Goal: Task Accomplishment & Management: Manage account settings

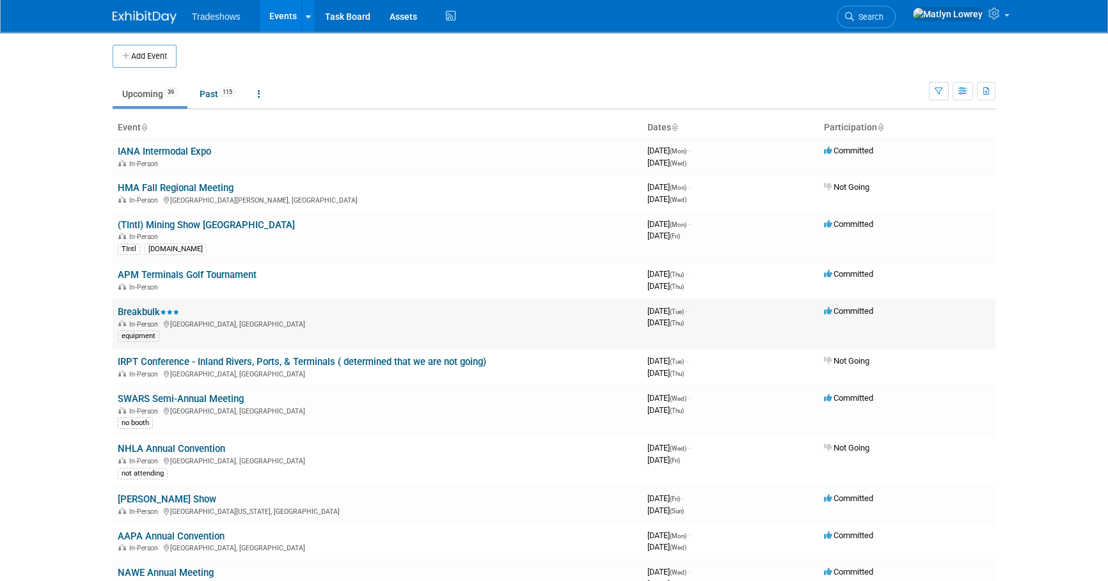
click at [143, 308] on link "Breakbulk" at bounding box center [148, 312] width 61 height 12
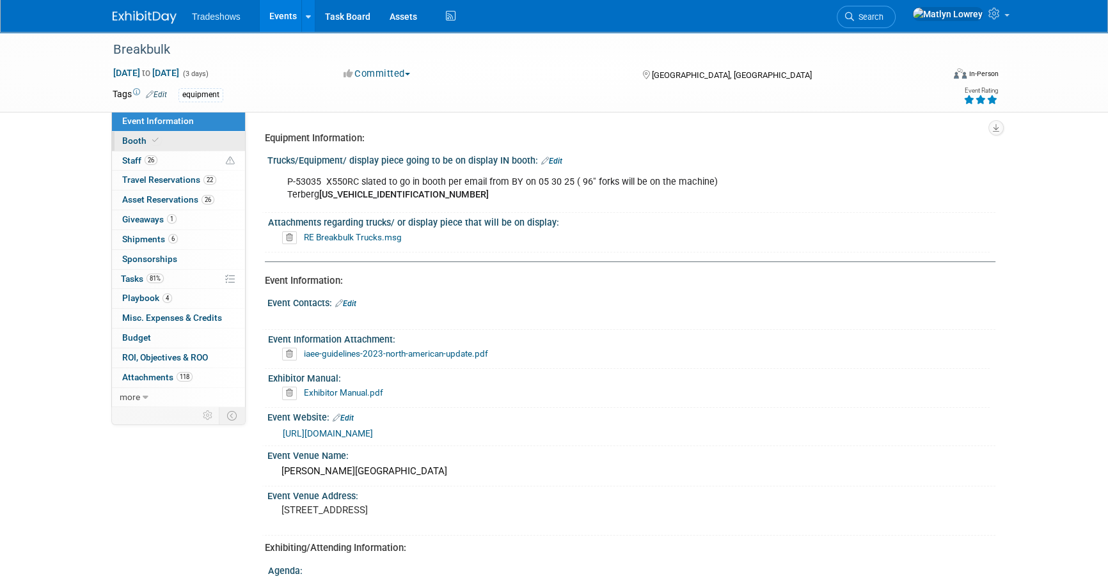
click at [149, 145] on span "Booth" at bounding box center [141, 141] width 39 height 10
select select "Certificate of insurance not needed"
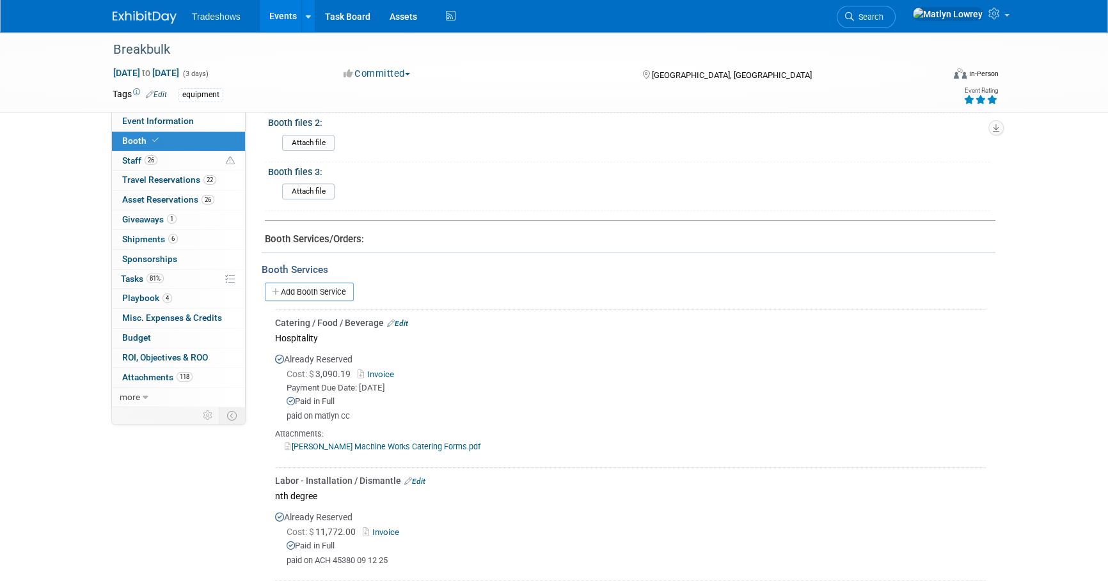
scroll to position [697, 0]
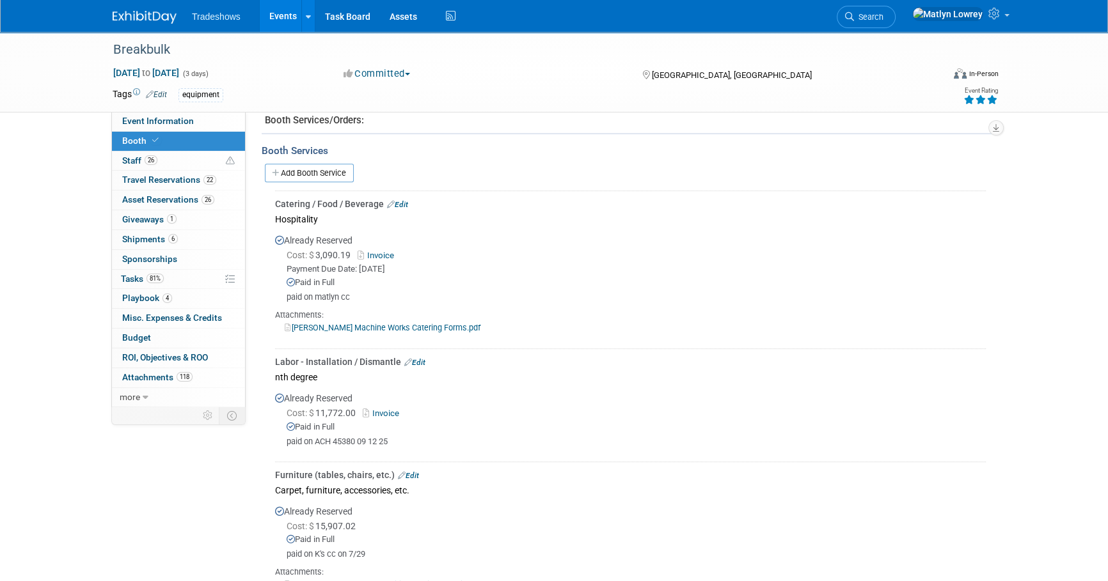
click at [326, 323] on link "Taylor Machine Works Catering Forms.pdf" at bounding box center [383, 328] width 196 height 10
drag, startPoint x: 157, startPoint y: 116, endPoint x: 164, endPoint y: 120, distance: 7.5
click at [157, 116] on span "Event Information" at bounding box center [158, 121] width 72 height 10
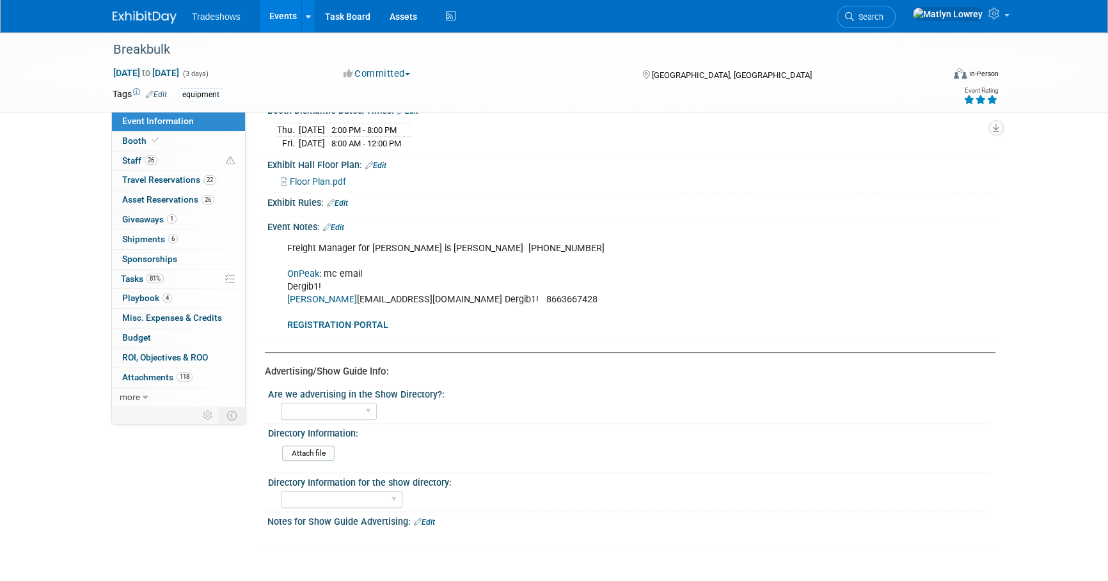
click at [342, 320] on b "REGISTRATION PORTAL" at bounding box center [337, 325] width 101 height 11
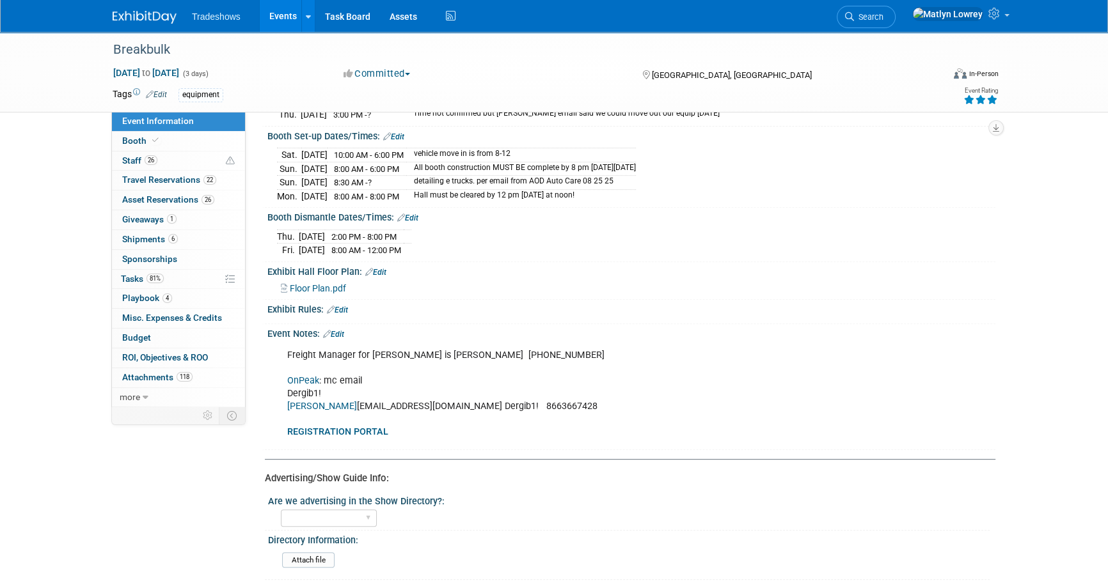
scroll to position [755, 0]
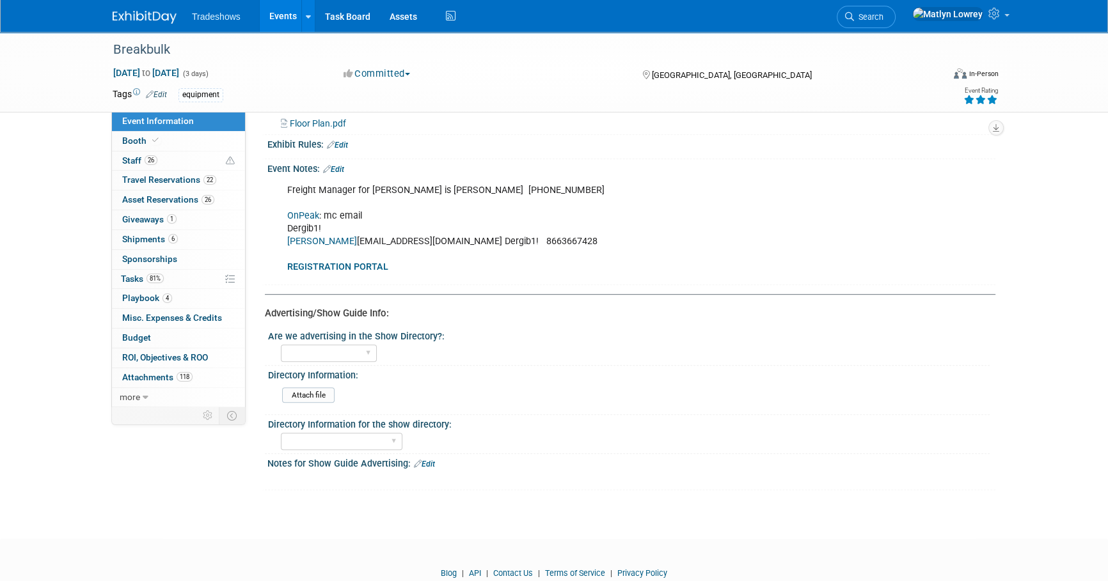
click at [274, 12] on link "Events" at bounding box center [283, 16] width 47 height 32
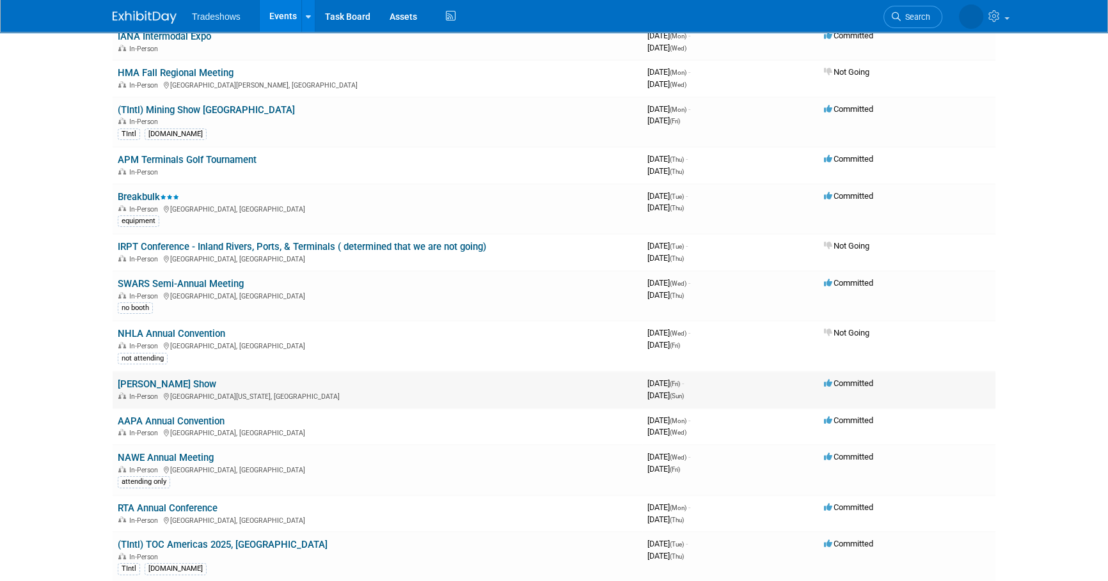
scroll to position [116, 0]
click at [158, 383] on link "[PERSON_NAME] Show" at bounding box center [167, 384] width 99 height 12
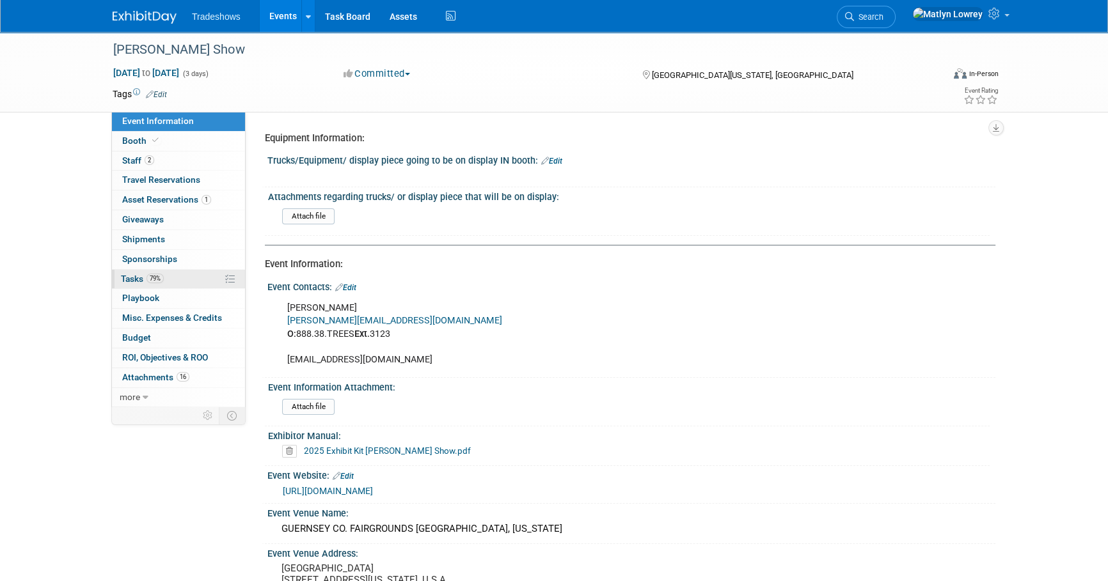
click at [155, 282] on span "79%" at bounding box center [154, 279] width 17 height 10
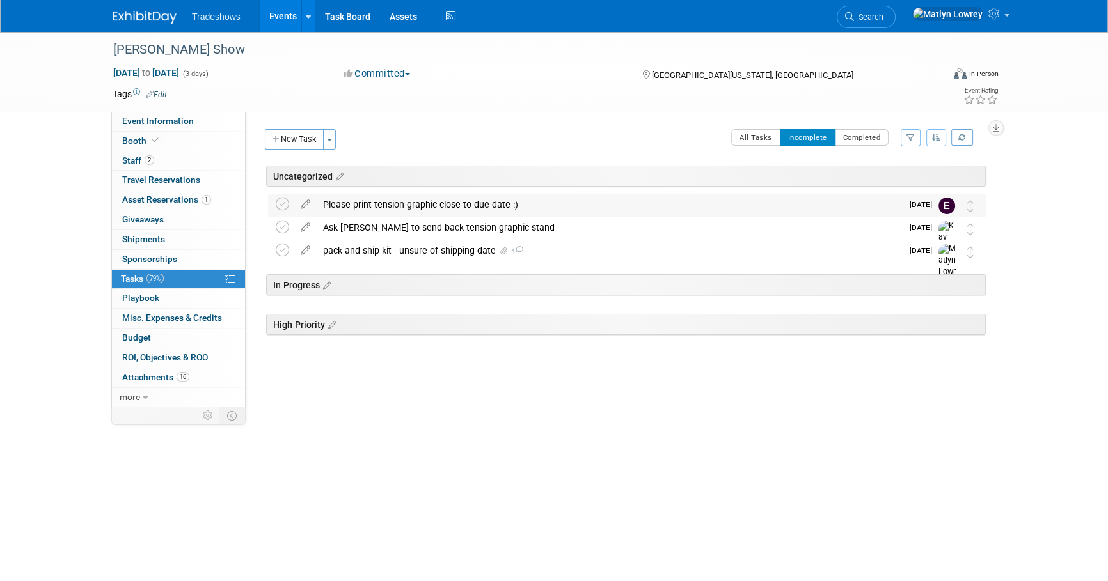
click at [450, 209] on div "Please print tension graphic close to due date :)" at bounding box center [609, 205] width 585 height 22
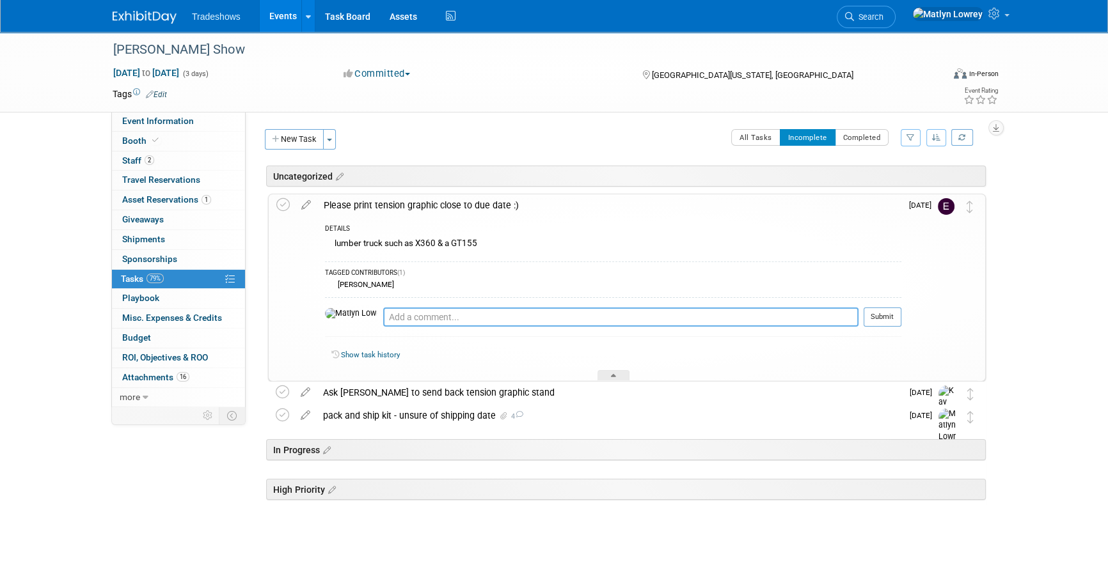
click at [411, 317] on textarea at bounding box center [620, 317] width 475 height 19
type textarea "Hey Elizabeth, could you please print these tomorrow or Friday?"
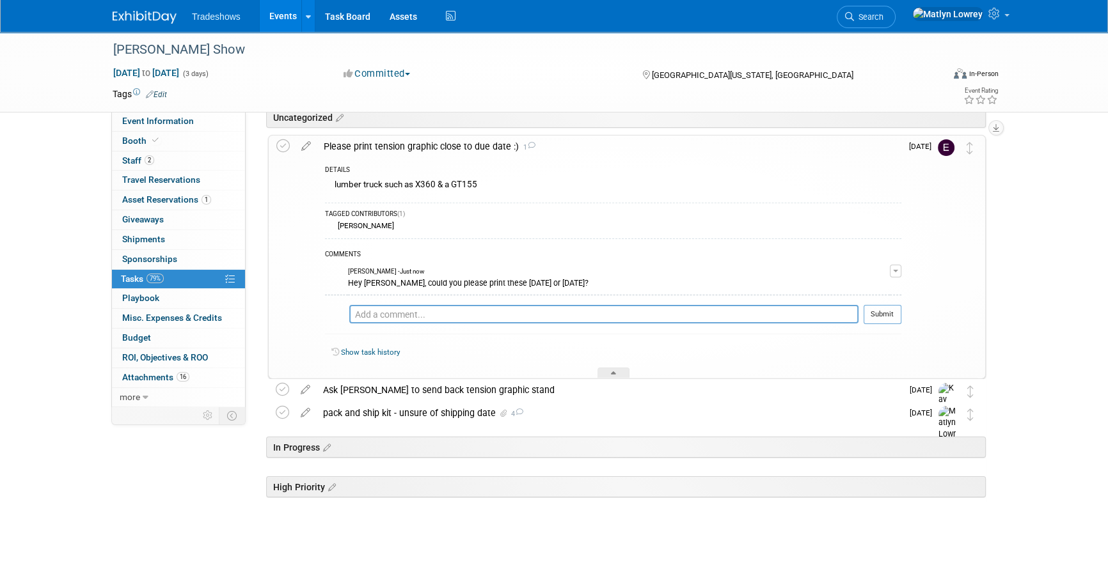
scroll to position [59, 0]
click at [422, 390] on div "Ask Matthew to send back tension graphic stand" at bounding box center [609, 390] width 585 height 22
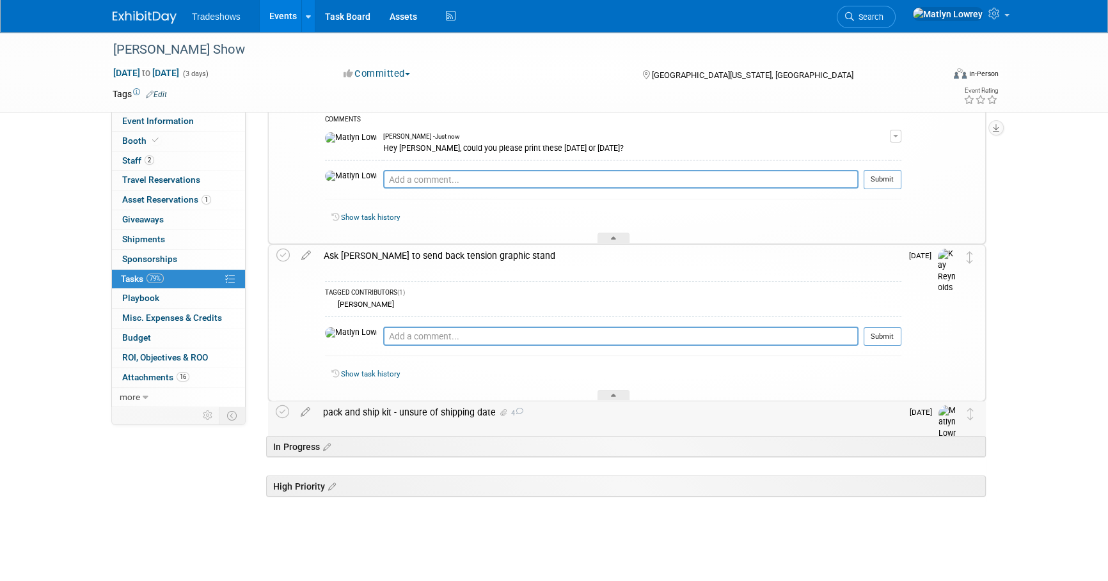
click at [411, 411] on div "pack and ship kit - unsure of shipping date 4" at bounding box center [609, 413] width 585 height 22
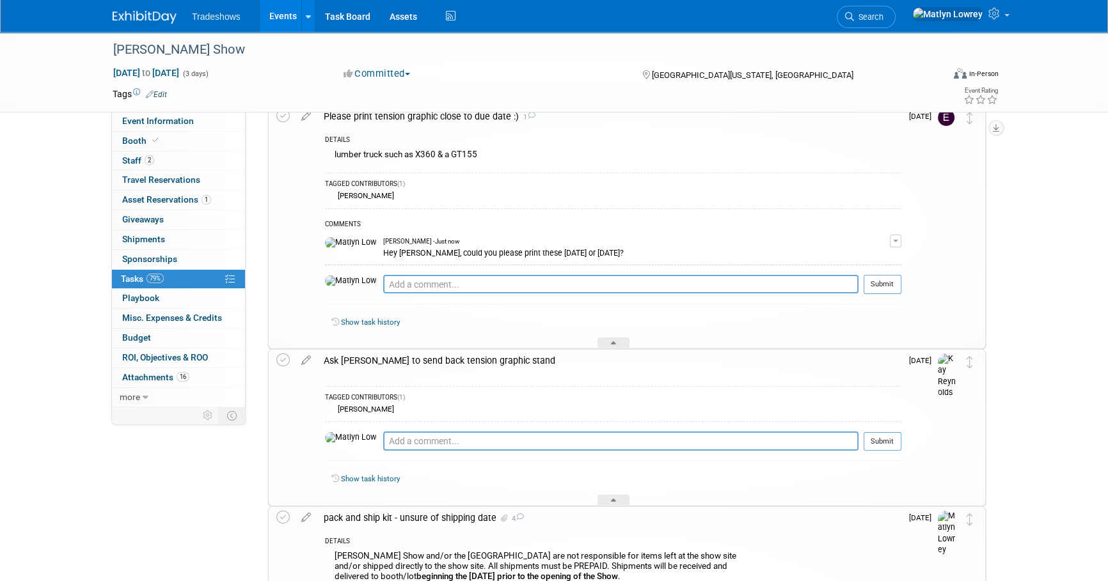
scroll to position [77, 0]
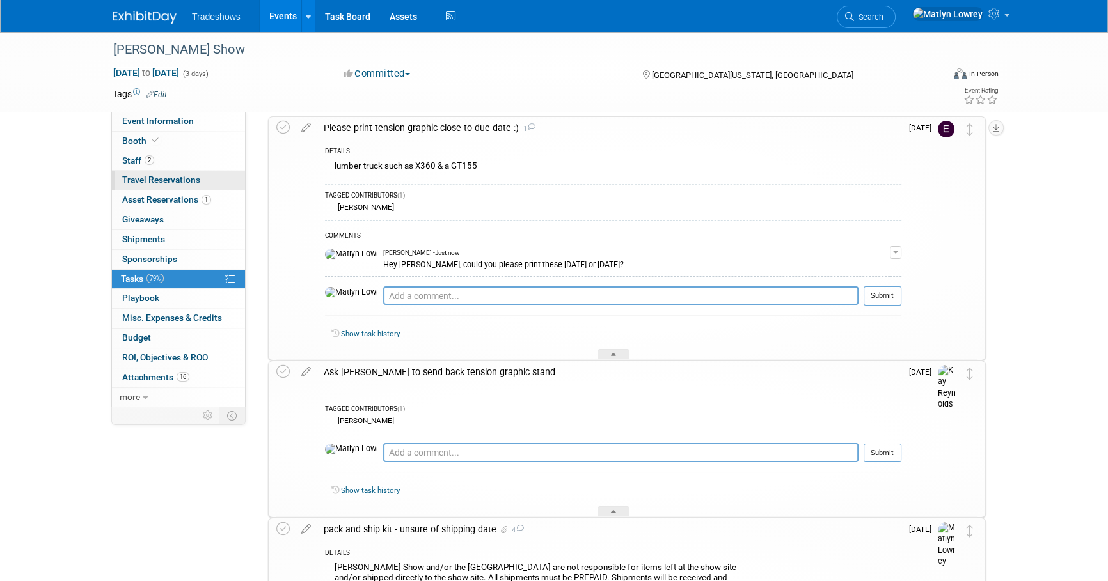
click at [154, 189] on link "0 Travel Reservations 0" at bounding box center [178, 180] width 133 height 19
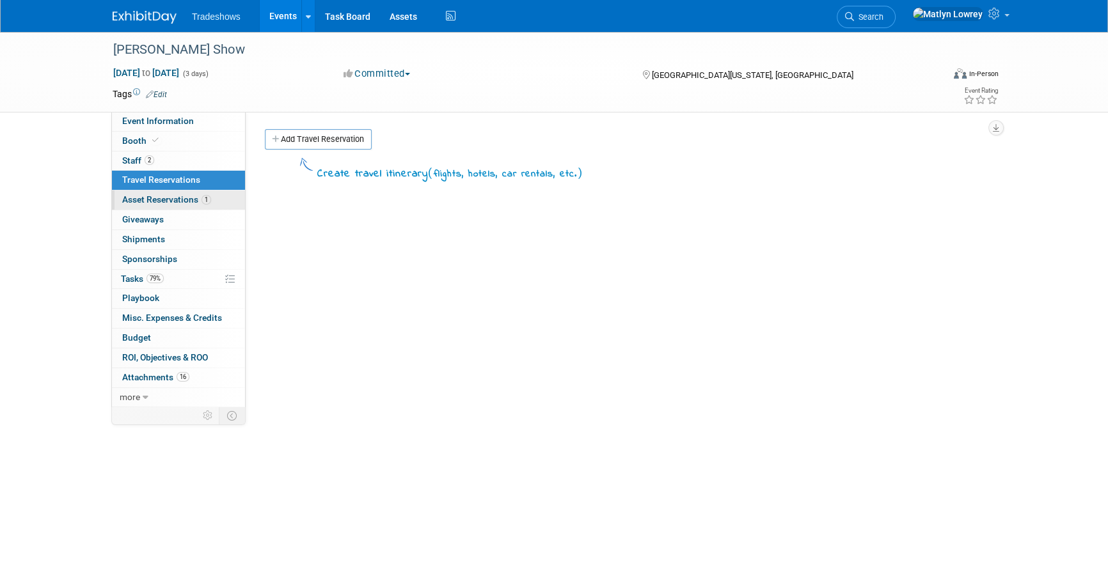
click at [153, 191] on link "1 Asset Reservations 1" at bounding box center [178, 200] width 133 height 19
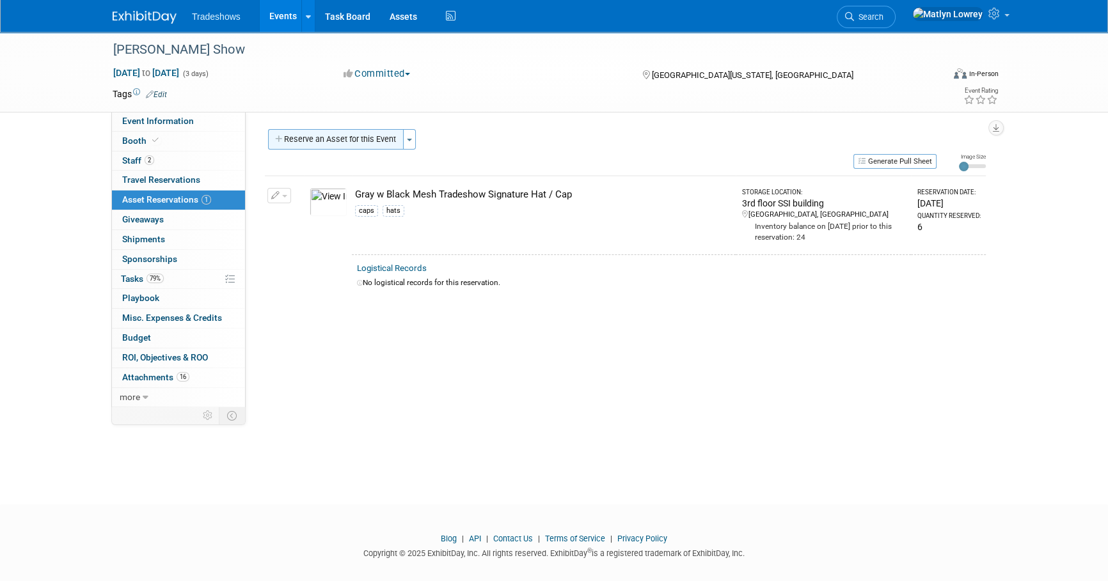
click at [305, 140] on button "Reserve an Asset for this Event" at bounding box center [336, 139] width 136 height 20
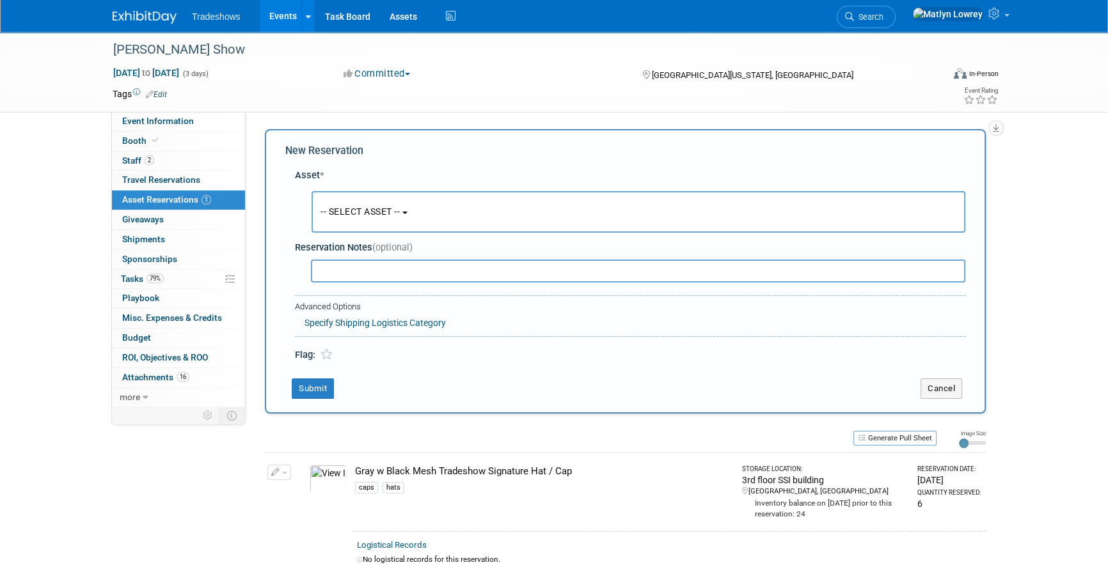
scroll to position [12, 0]
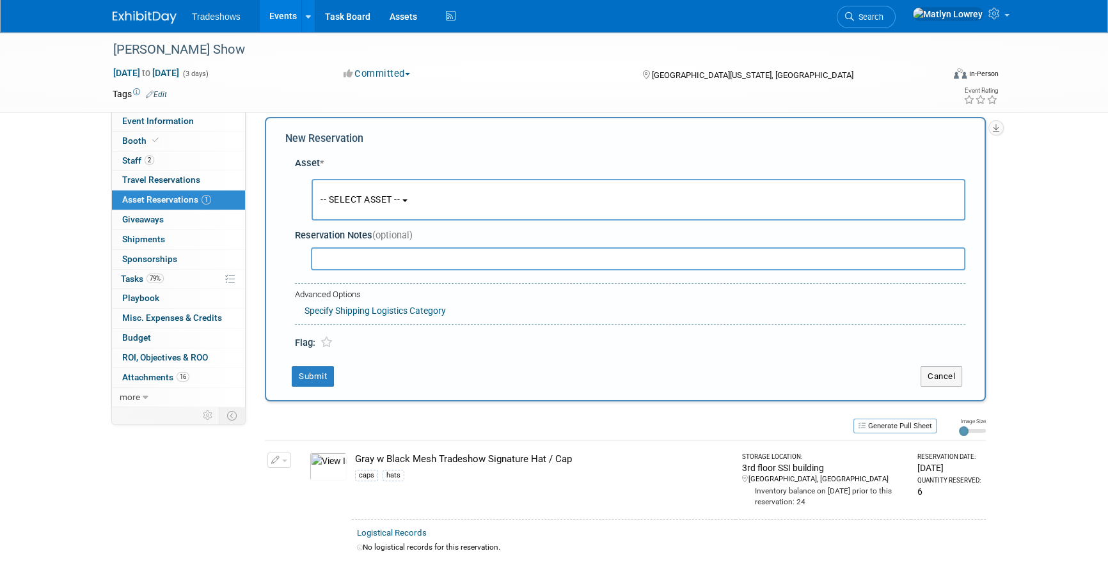
click at [336, 200] on span "-- SELECT ASSET --" at bounding box center [359, 199] width 79 height 10
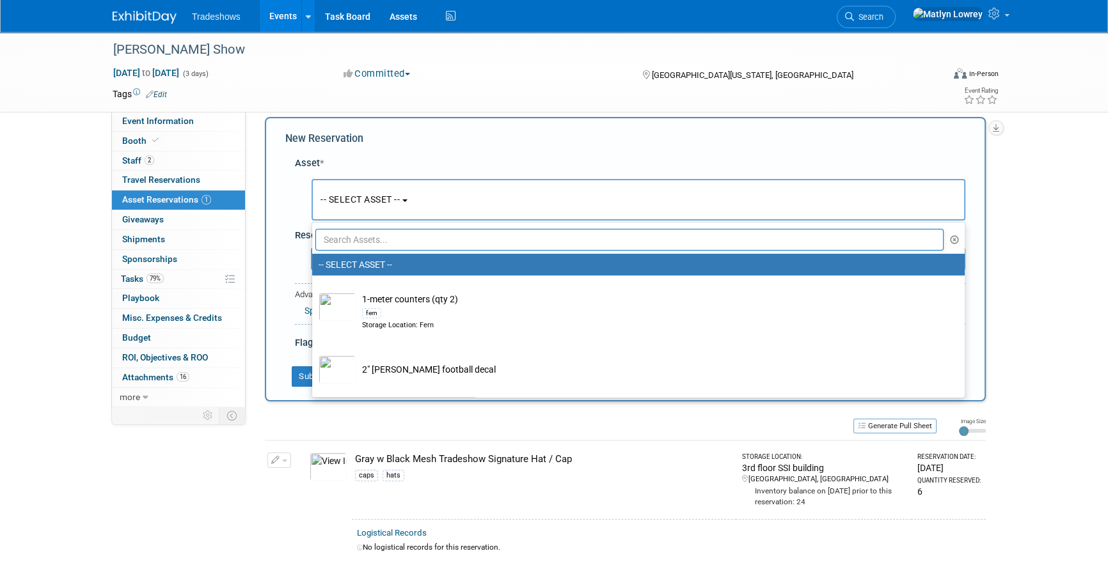
click at [366, 240] on input "text" at bounding box center [629, 240] width 628 height 22
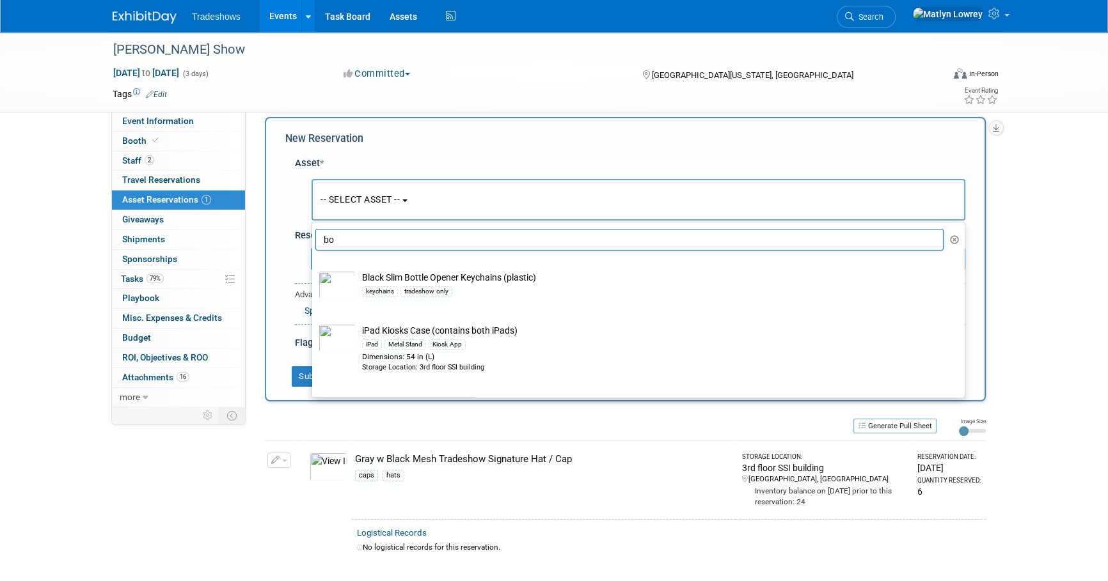
type input "b"
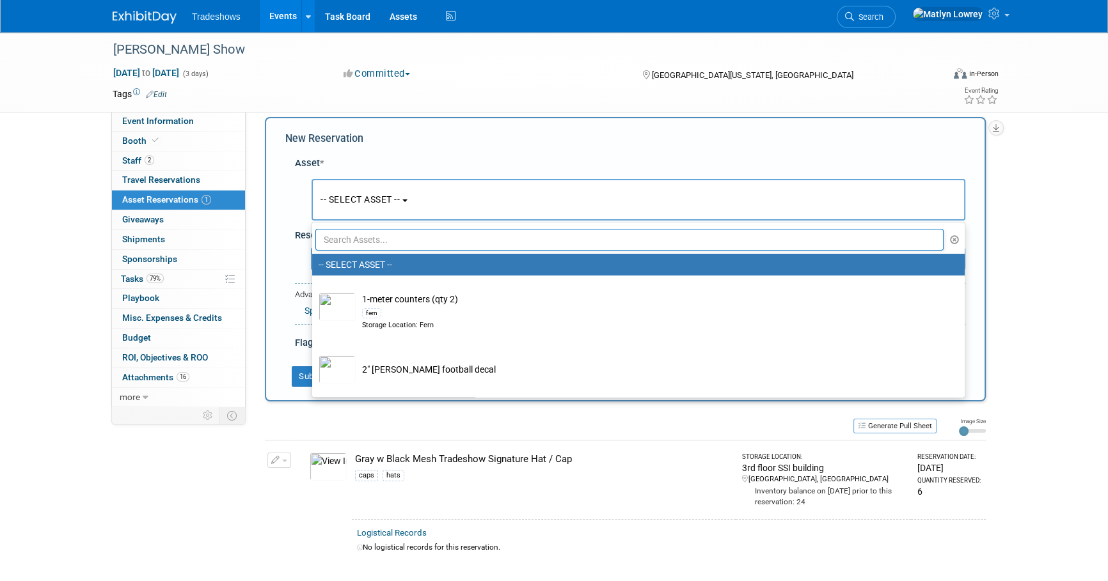
click at [353, 240] on input "text" at bounding box center [629, 240] width 628 height 22
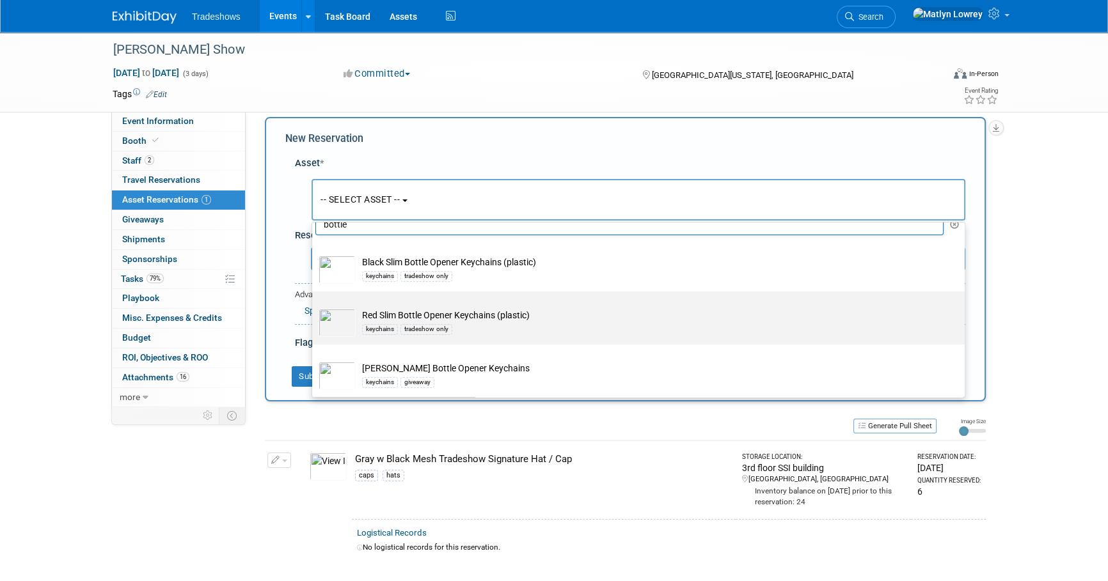
scroll to position [19, 0]
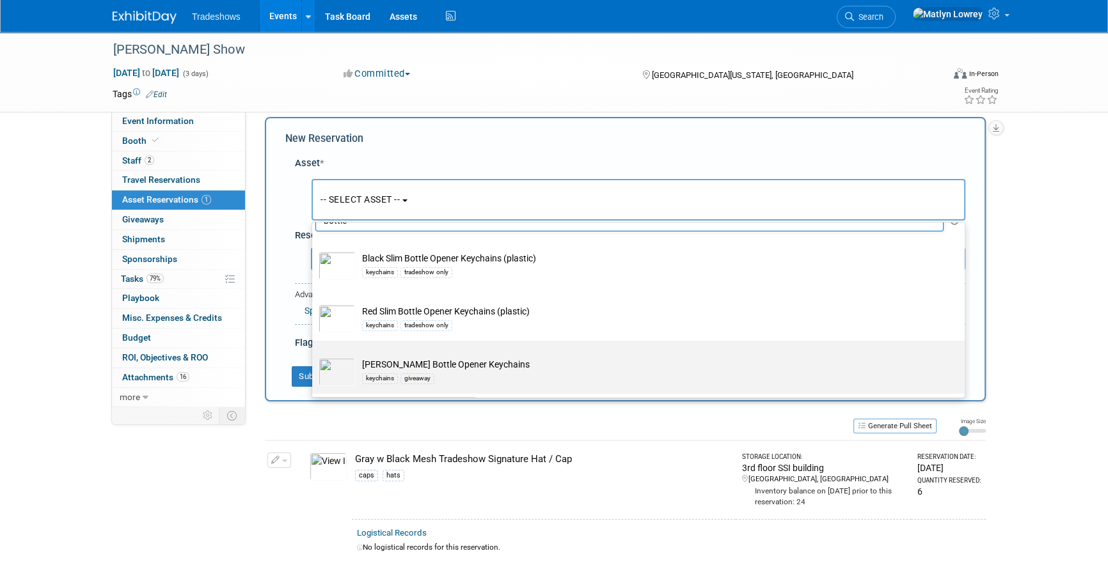
type input "bottle"
click at [395, 361] on td "Taylor Bottle Opener Keychains keychains giveaway" at bounding box center [647, 372] width 583 height 28
click at [314, 356] on input "Taylor Bottle Opener Keychains keychains giveaway" at bounding box center [310, 352] width 8 height 8
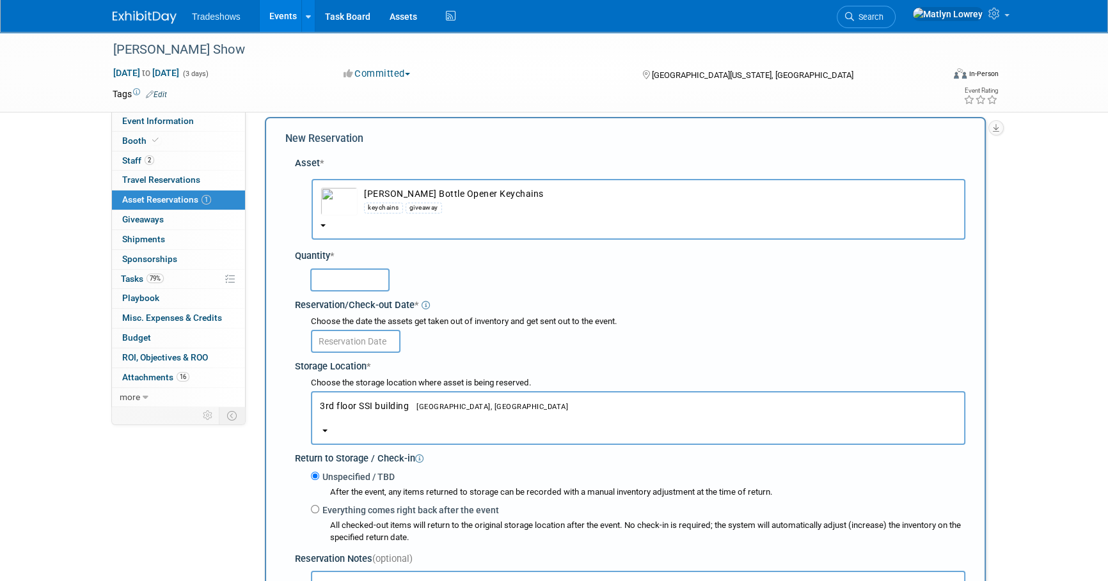
select select "10717740"
click at [340, 280] on input "text" at bounding box center [349, 280] width 79 height 23
type input "200"
click at [355, 335] on input "text" at bounding box center [356, 341] width 90 height 23
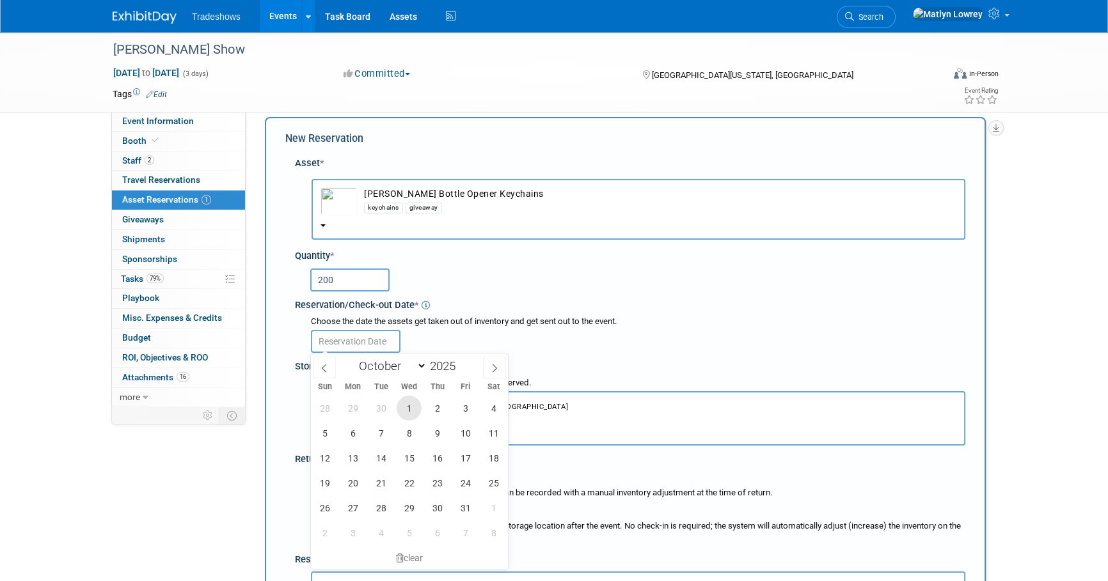
click at [411, 401] on span "1" at bounding box center [409, 408] width 25 height 25
type input "Oct 1, 2025"
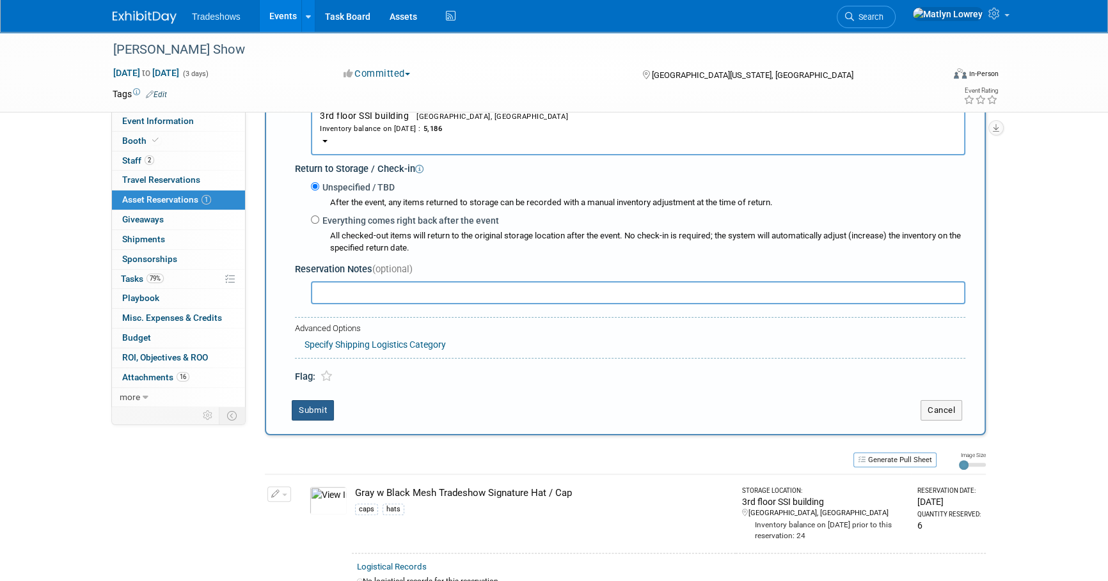
click at [319, 411] on button "Submit" at bounding box center [313, 410] width 42 height 20
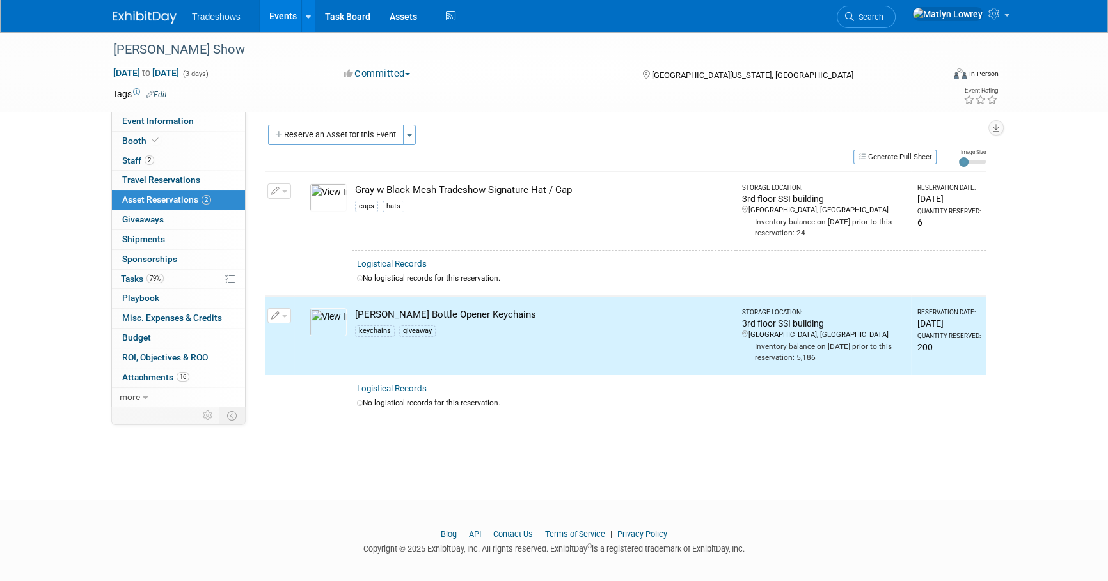
scroll to position [0, 0]
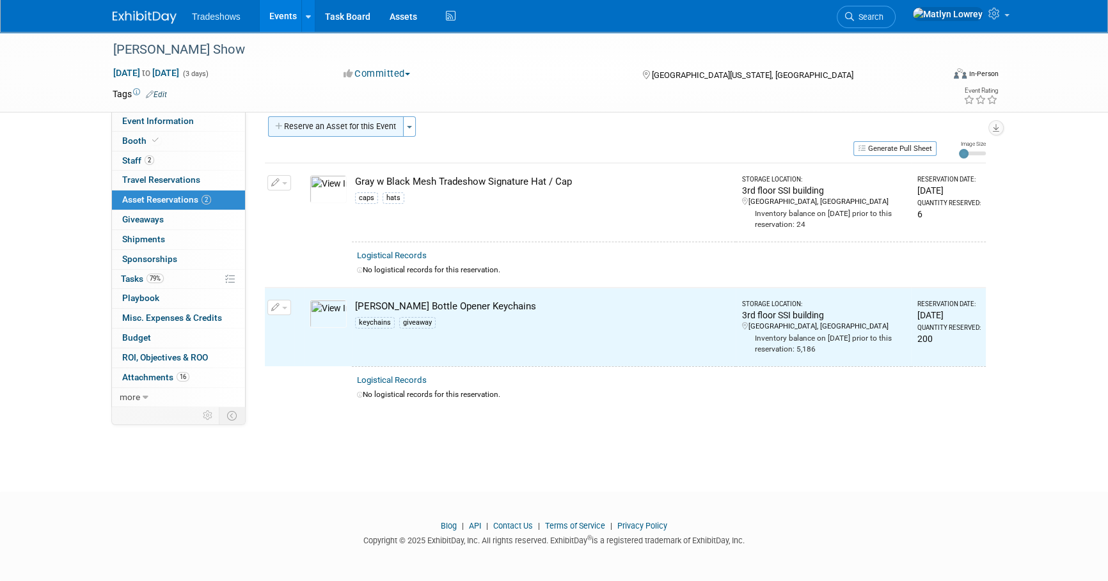
click at [341, 127] on button "Reserve an Asset for this Event" at bounding box center [336, 126] width 136 height 20
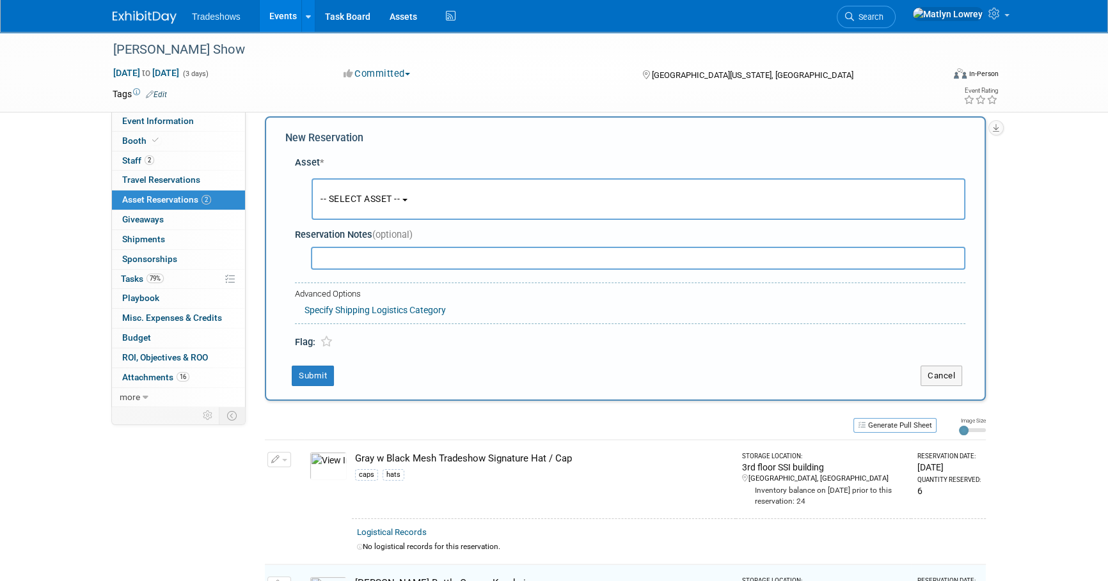
scroll to position [12, 0]
click at [358, 180] on button "-- SELECT ASSET --" at bounding box center [639, 200] width 654 height 42
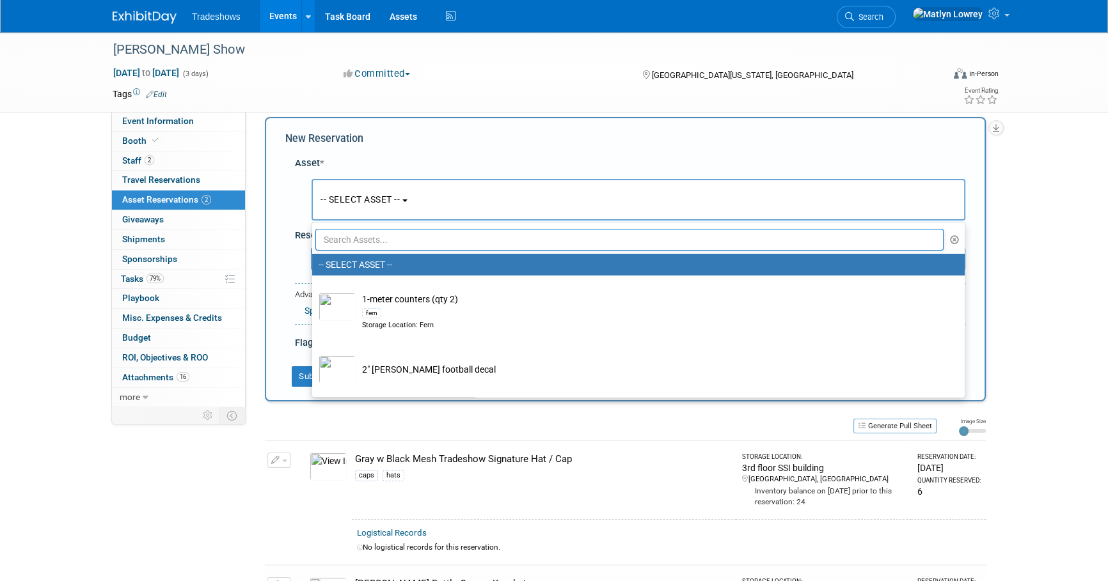
click at [358, 236] on input "text" at bounding box center [629, 240] width 628 height 22
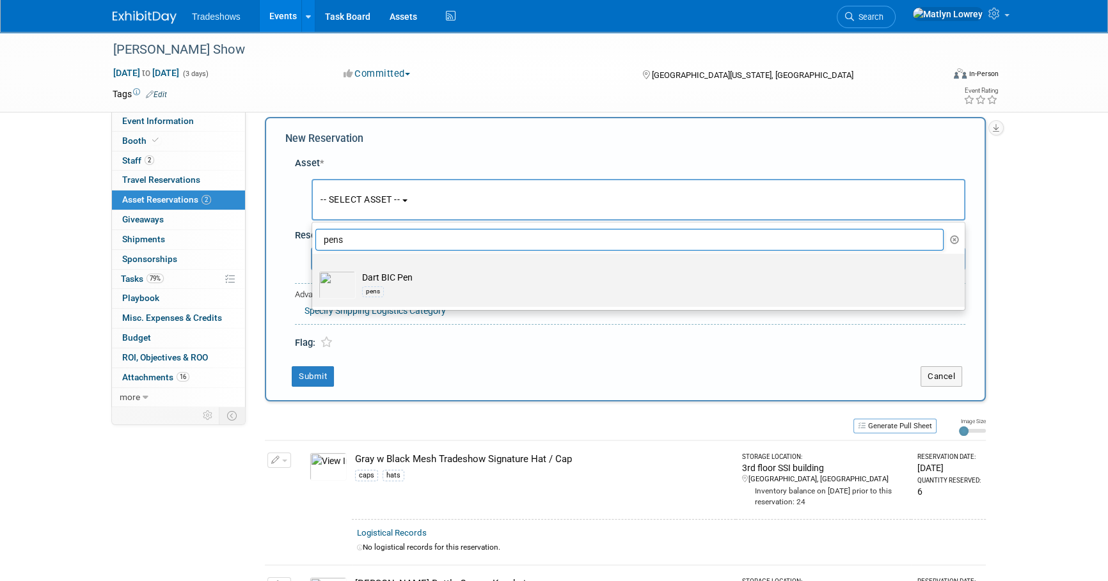
type input "pens"
click at [359, 287] on td "Dart BIC Pen pens" at bounding box center [647, 285] width 583 height 28
click at [314, 269] on input "Dart BIC Pen pens" at bounding box center [310, 265] width 8 height 8
select select "10717741"
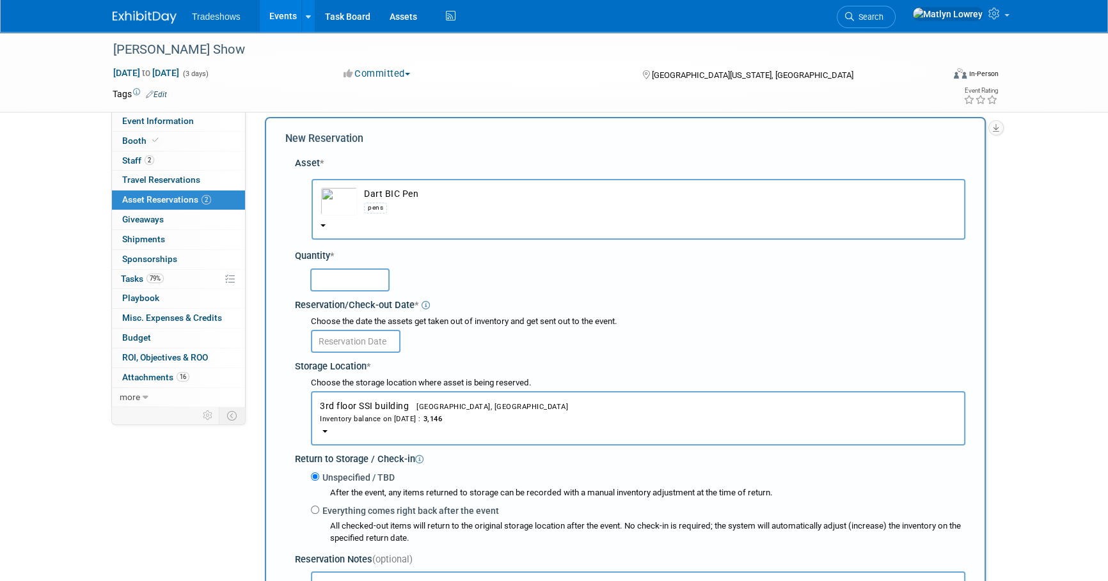
click at [333, 275] on input "text" at bounding box center [349, 280] width 79 height 23
type input "200"
click at [363, 346] on body "Tradeshows Events Add Event Bulk Upload Events Shareable Event Boards Recently …" at bounding box center [554, 278] width 1108 height 581
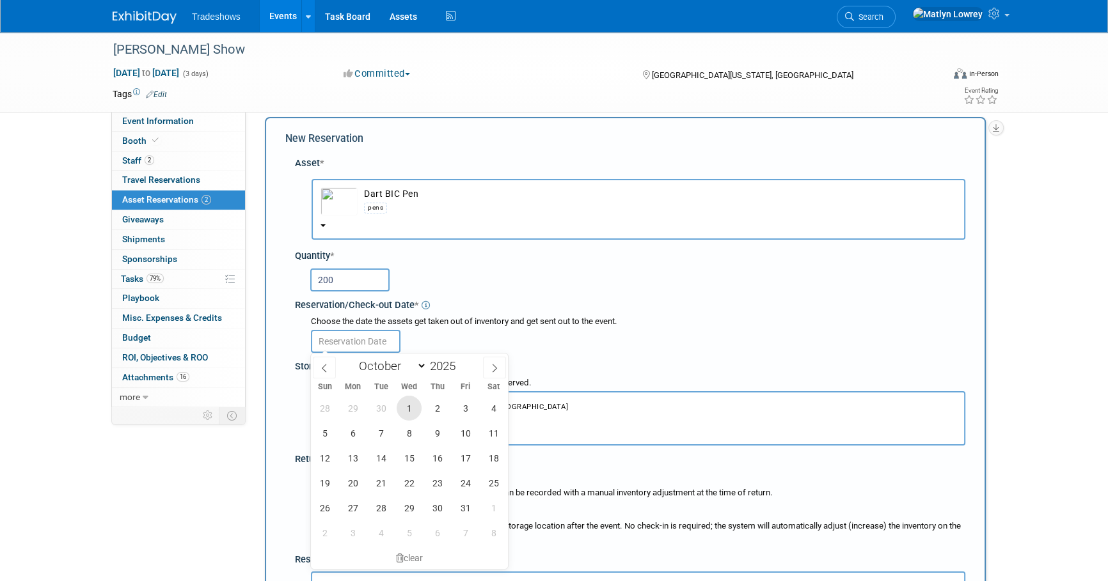
click at [411, 415] on span "1" at bounding box center [409, 408] width 25 height 25
type input "Oct 1, 2025"
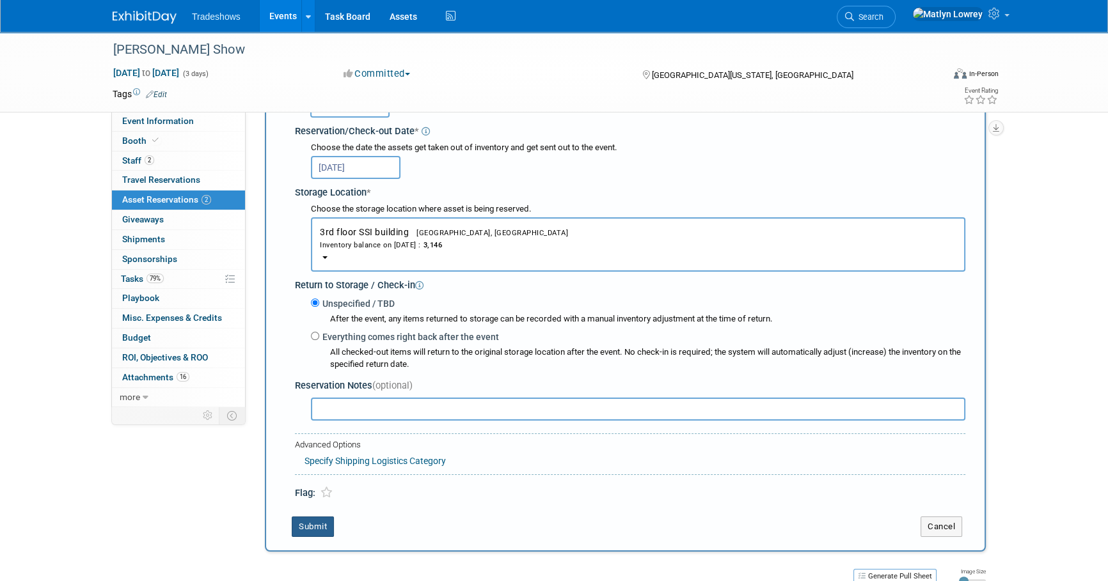
click at [296, 521] on button "Submit" at bounding box center [313, 527] width 42 height 20
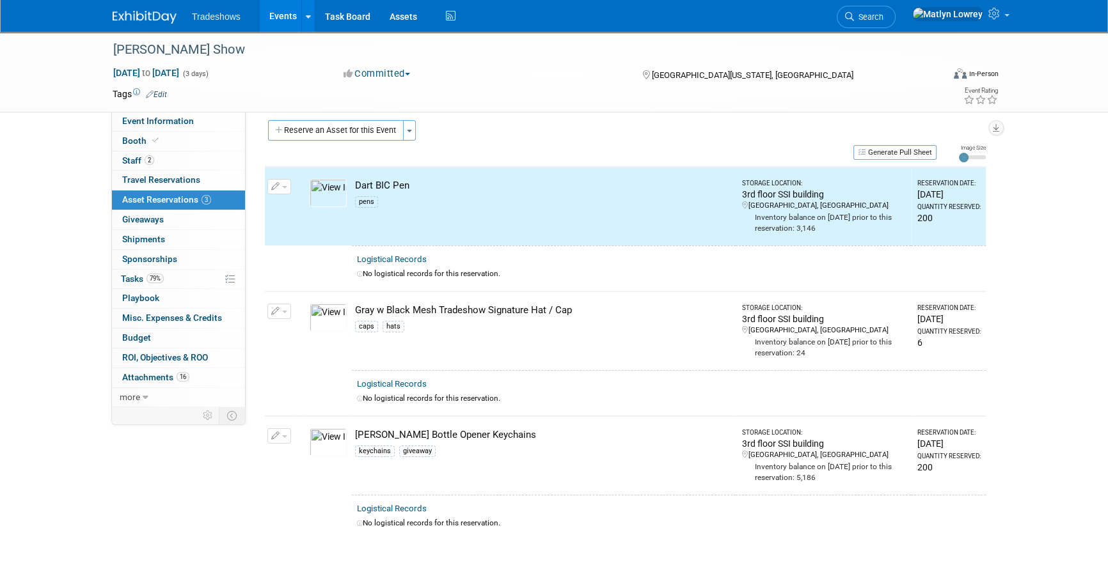
scroll to position [0, 0]
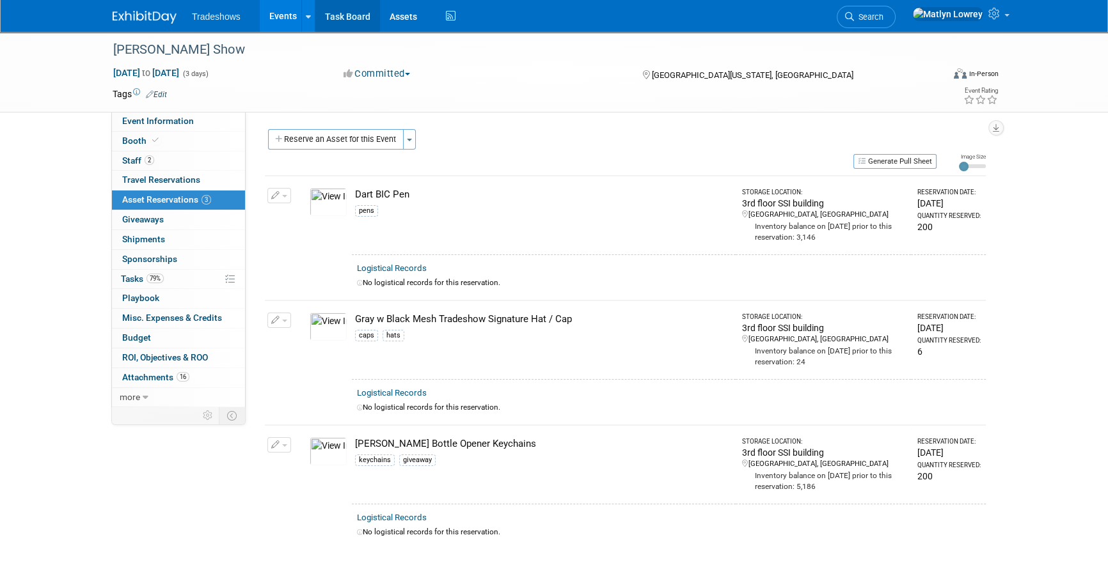
click at [349, 14] on link "Task Board" at bounding box center [347, 16] width 65 height 32
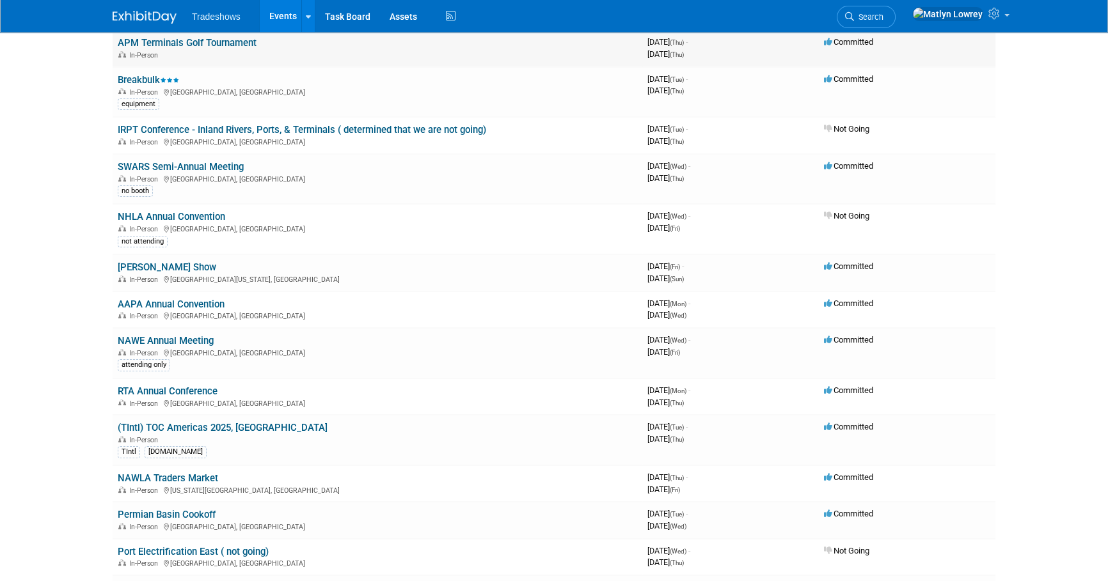
scroll to position [290, 0]
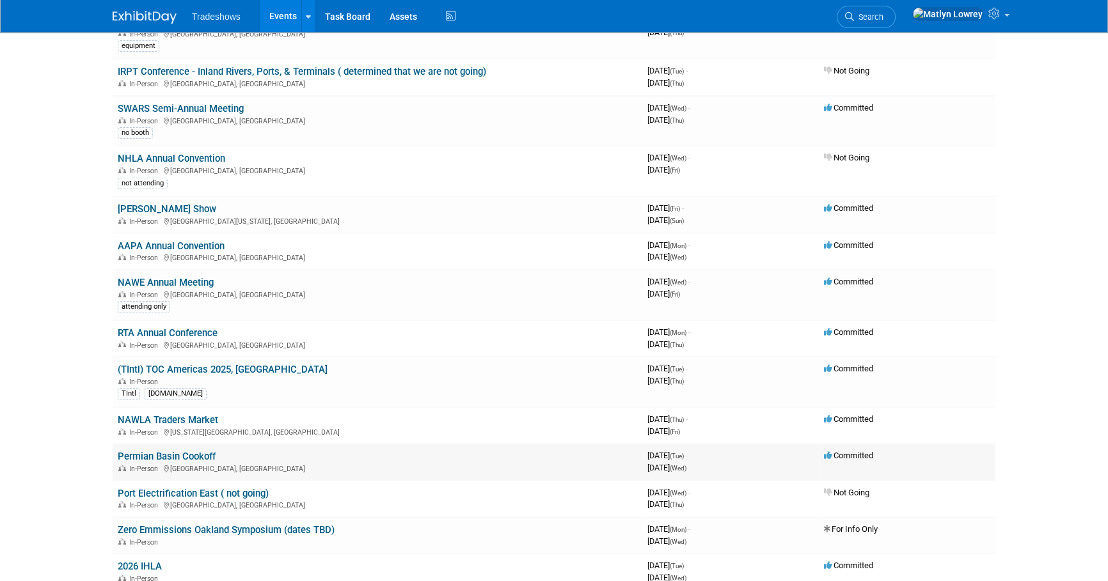
click at [168, 454] on link "Permian Basin Cookoff" at bounding box center [167, 457] width 98 height 12
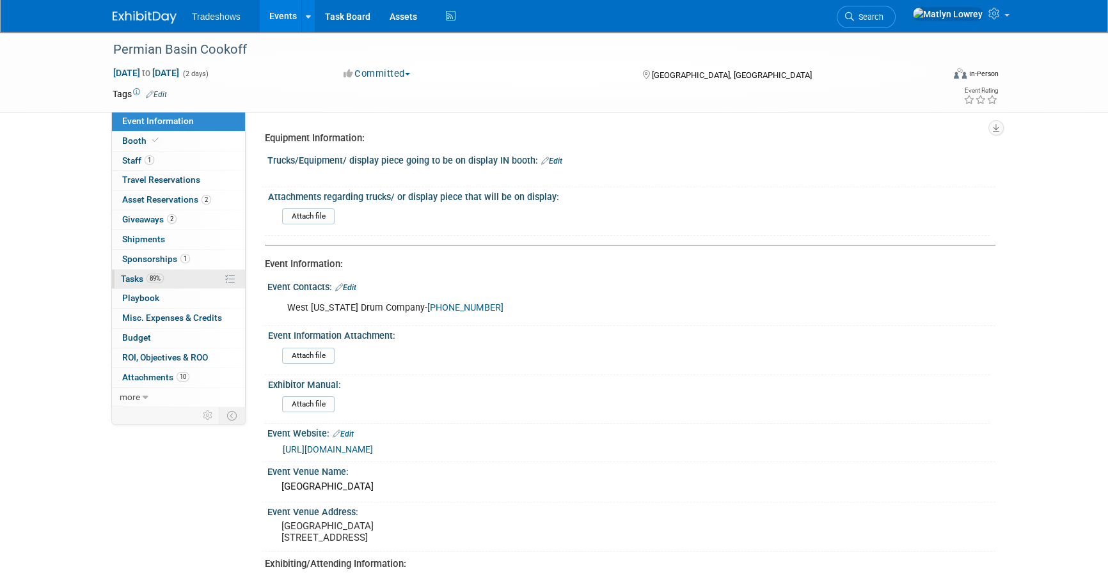
click at [138, 284] on link "89% Tasks 89%" at bounding box center [178, 279] width 133 height 19
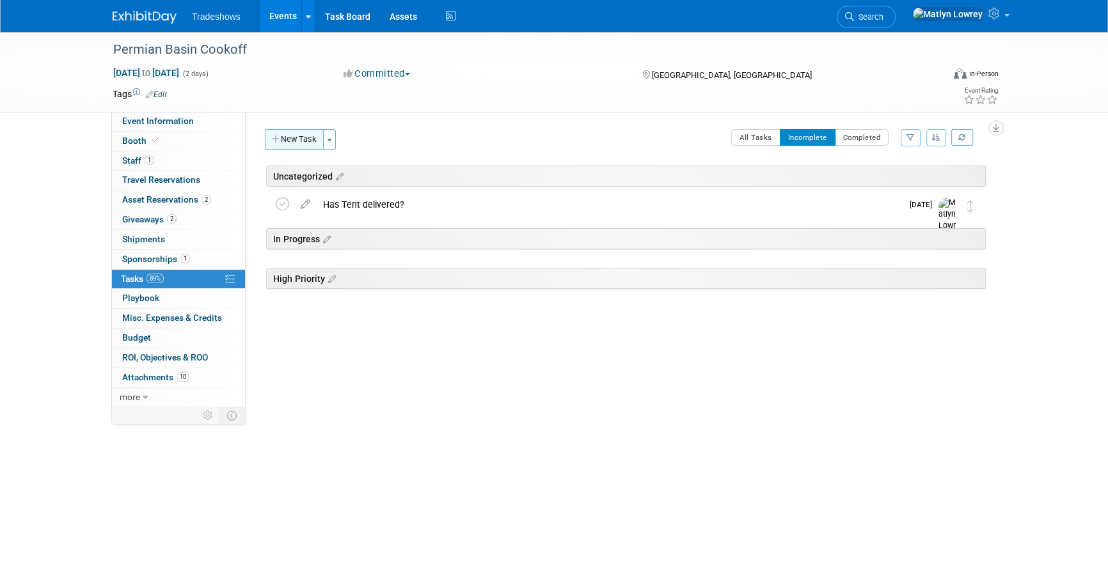
click at [288, 143] on button "New Task" at bounding box center [294, 139] width 59 height 20
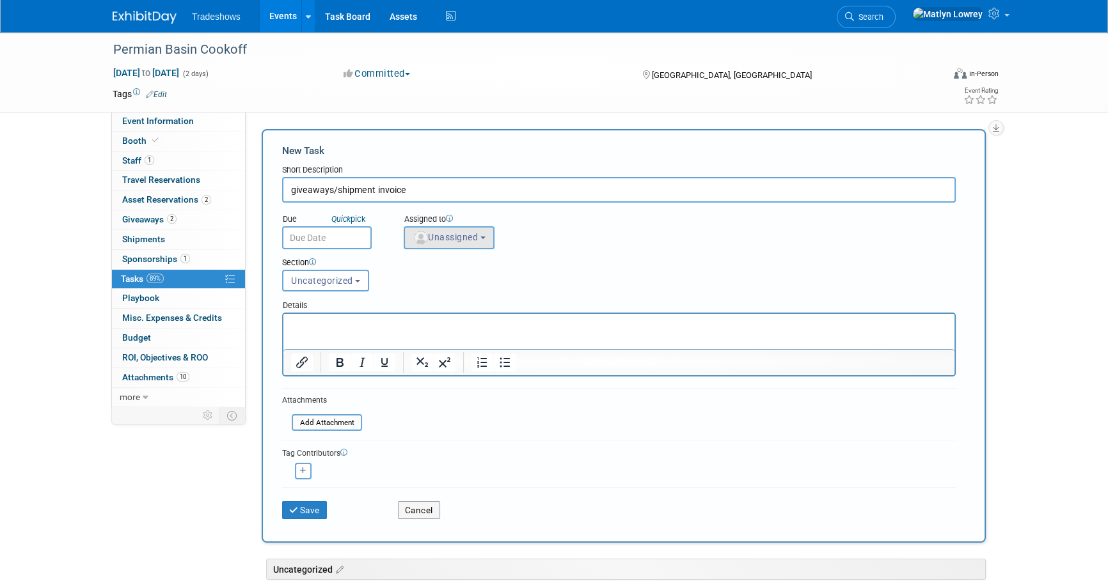
type input "giveaways/shipment invoice"
drag, startPoint x: 461, startPoint y: 233, endPoint x: 464, endPoint y: 225, distance: 8.3
click at [462, 225] on div "Assigned to <img src="[URL][DOMAIN_NAME]" style="width: 22px; height: 22px; bor…" at bounding box center [480, 229] width 173 height 42
click at [443, 241] on span "Unassigned" at bounding box center [445, 237] width 65 height 10
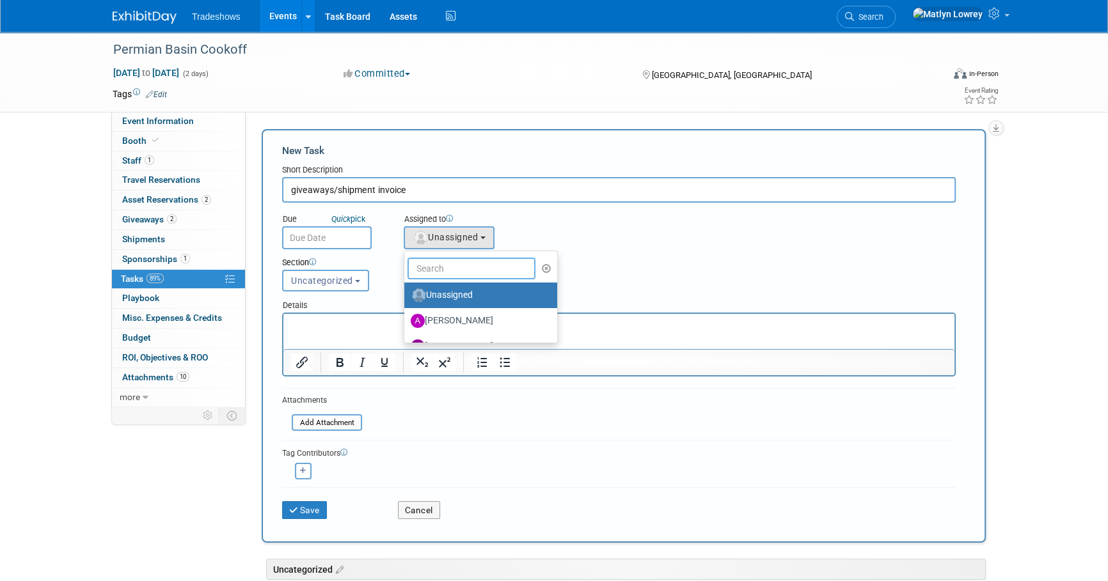
click at [450, 274] on input "text" at bounding box center [471, 269] width 128 height 22
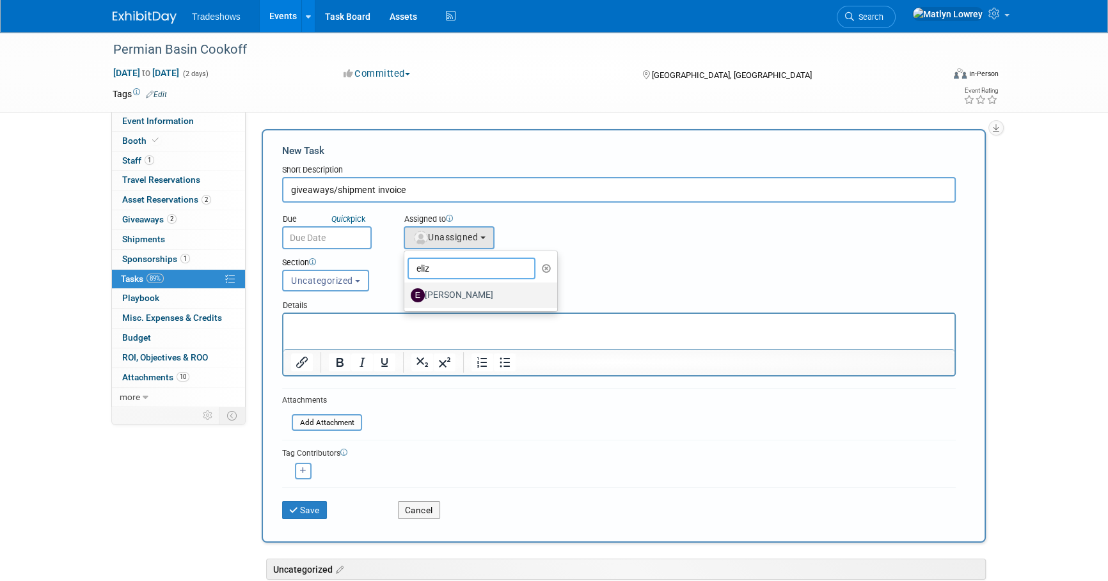
type input "eliz"
click at [431, 301] on label "[PERSON_NAME]" at bounding box center [478, 295] width 134 height 20
click at [406, 298] on input "[PERSON_NAME]" at bounding box center [402, 294] width 8 height 8
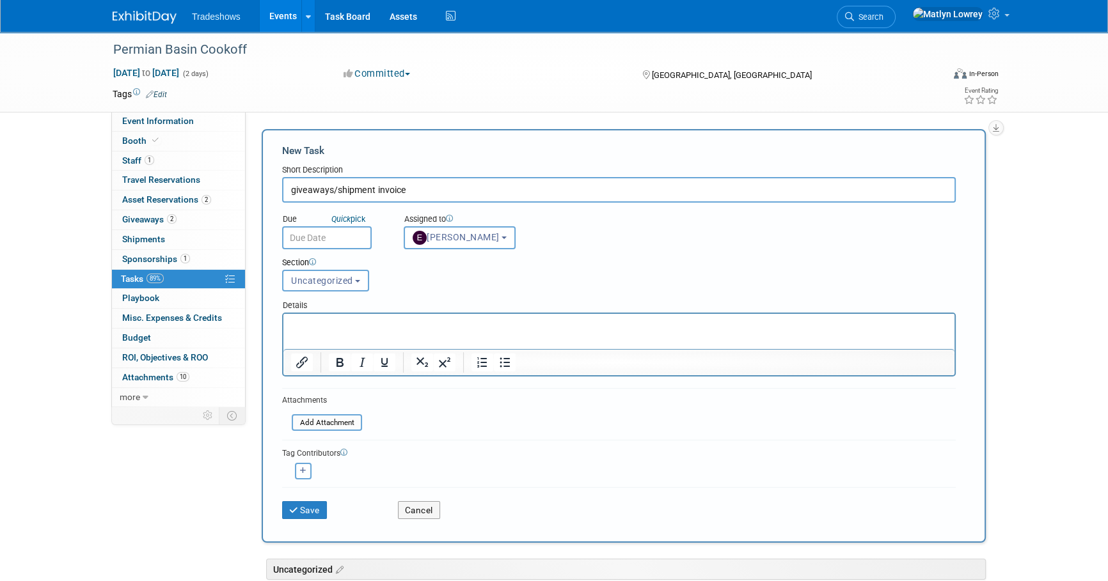
select select "12c27735-6e03-4fb4-8db7-8cf1635efa37"
click at [296, 473] on button "button" at bounding box center [303, 471] width 17 height 17
select select
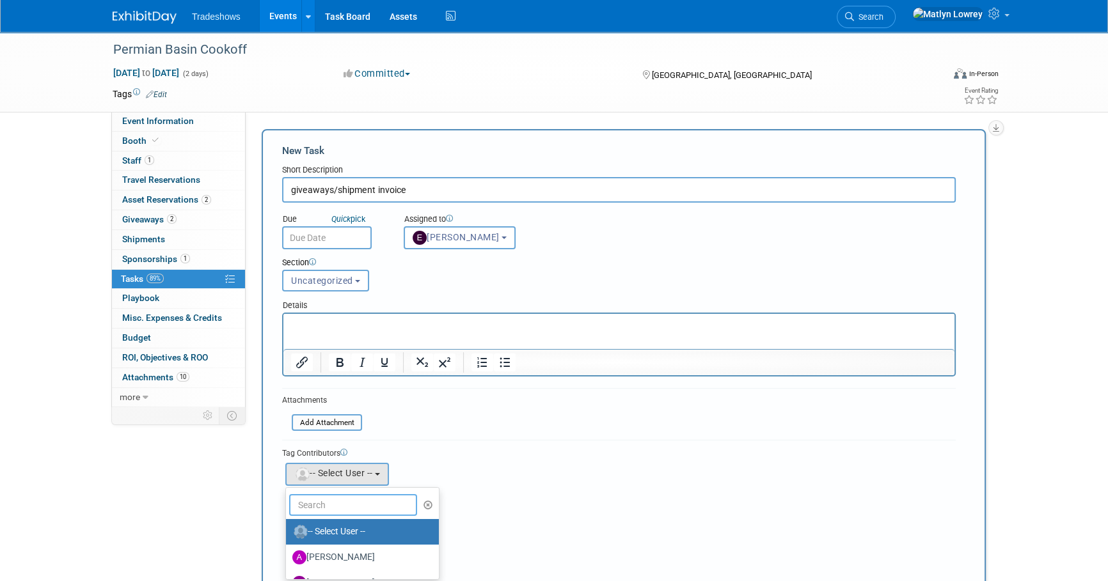
click at [333, 499] on input "text" at bounding box center [353, 505] width 128 height 22
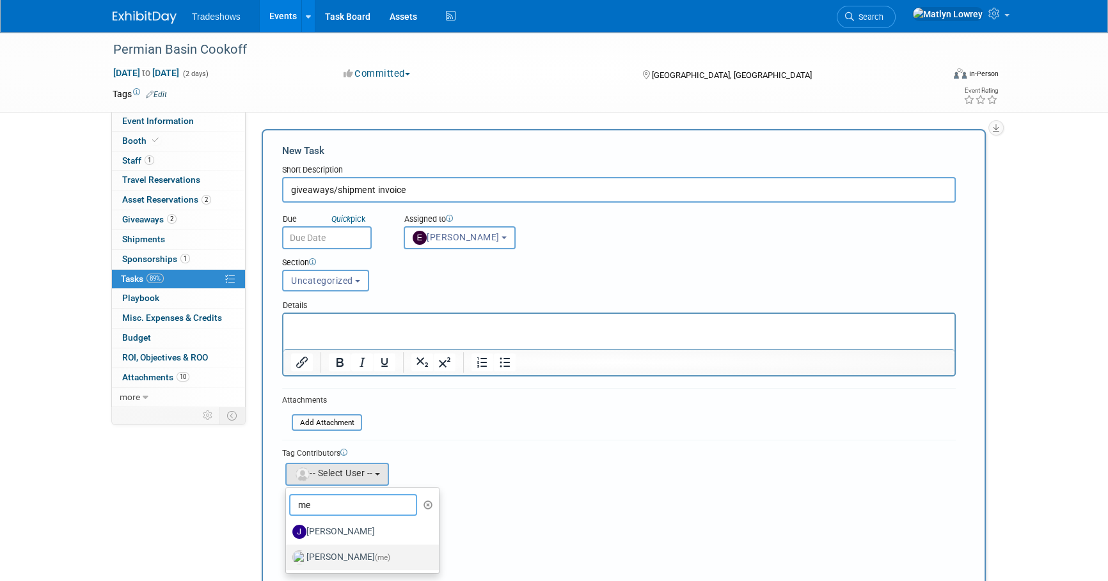
type input "me"
click at [321, 562] on label "[PERSON_NAME] (me)" at bounding box center [359, 558] width 134 height 20
click at [288, 560] on input "[PERSON_NAME] (me)" at bounding box center [284, 556] width 8 height 8
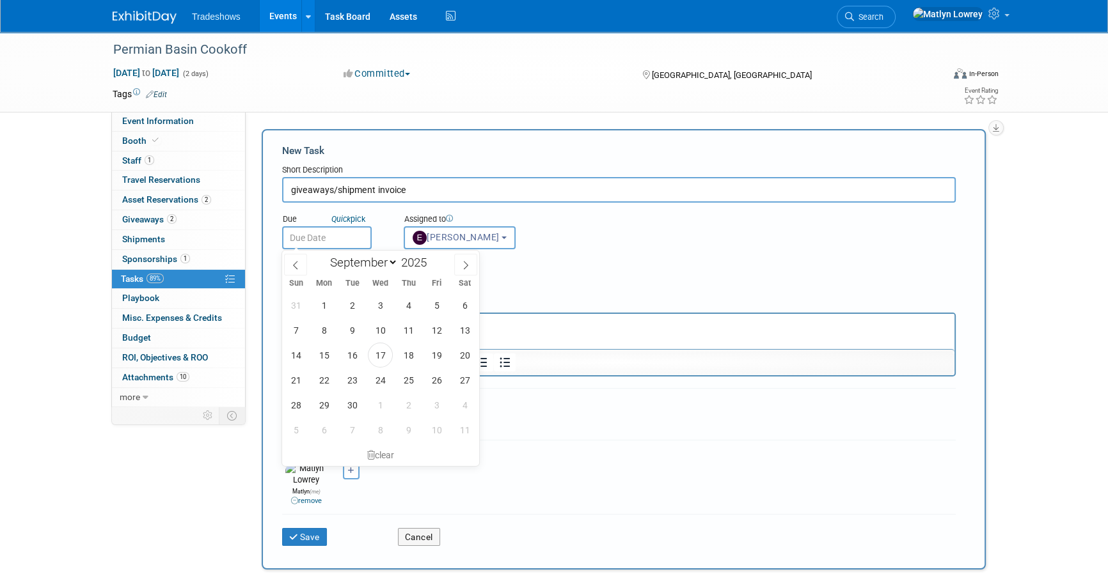
click at [332, 240] on input "text" at bounding box center [327, 237] width 90 height 23
click at [436, 385] on span "26" at bounding box center [436, 380] width 25 height 25
type input "[DATE]"
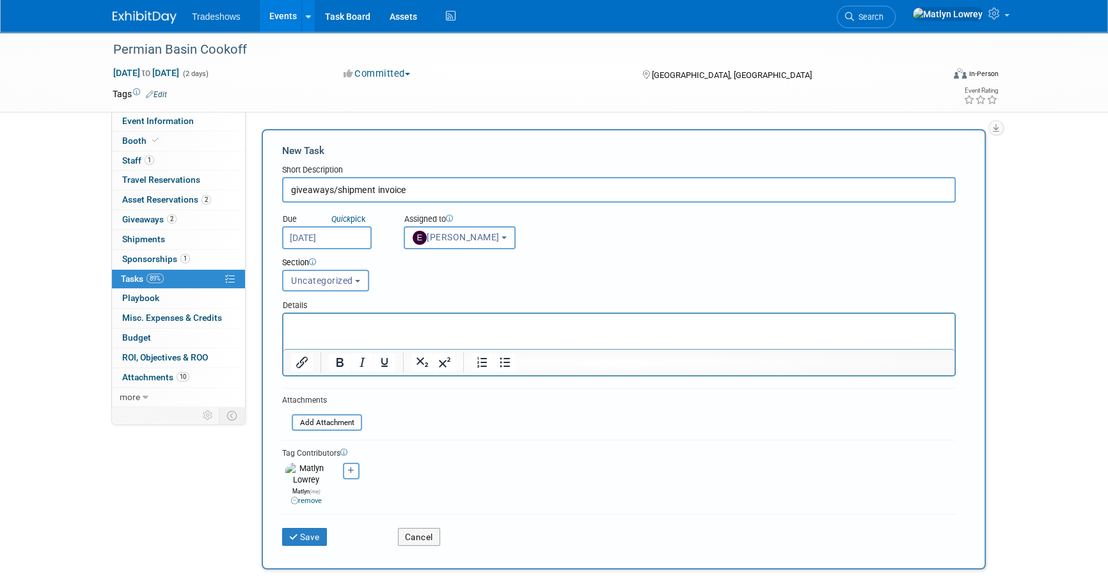
click at [340, 331] on p "Rich Text Area. Press ALT-0 for help." at bounding box center [619, 325] width 656 height 13
click at [316, 520] on div "Save" at bounding box center [331, 533] width 116 height 26
click at [317, 528] on button "Save" at bounding box center [304, 537] width 45 height 18
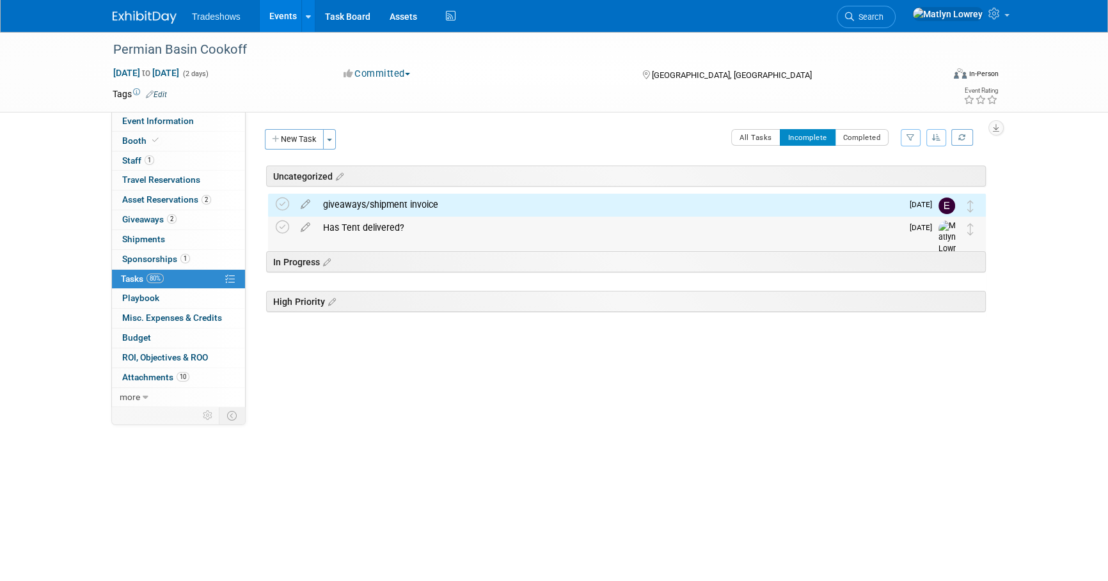
click at [352, 234] on div "Has Tent delivered?" at bounding box center [609, 228] width 585 height 22
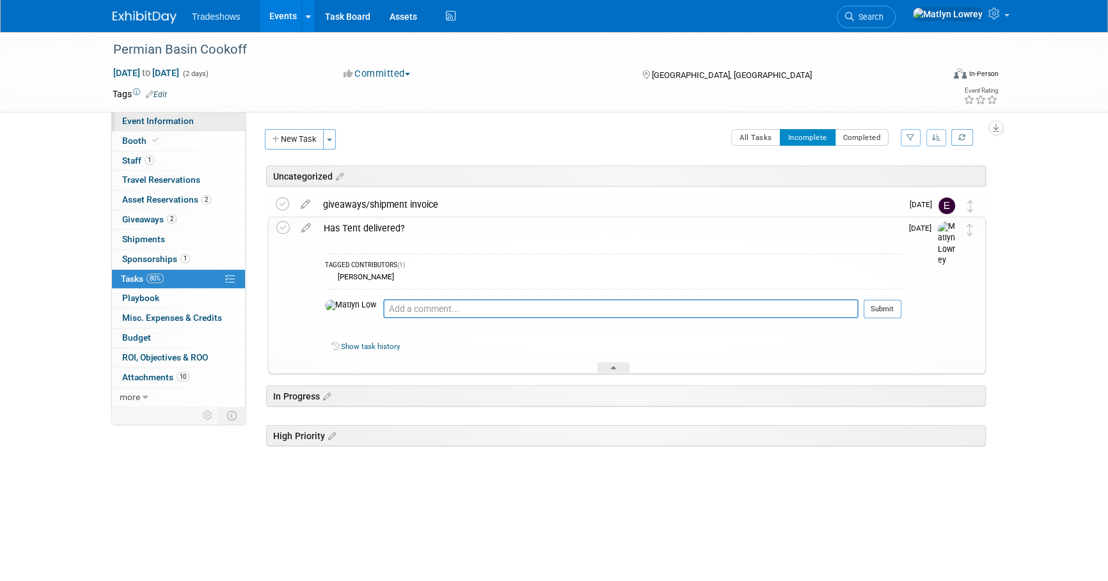
click at [183, 130] on link "Event Information" at bounding box center [178, 121] width 133 height 19
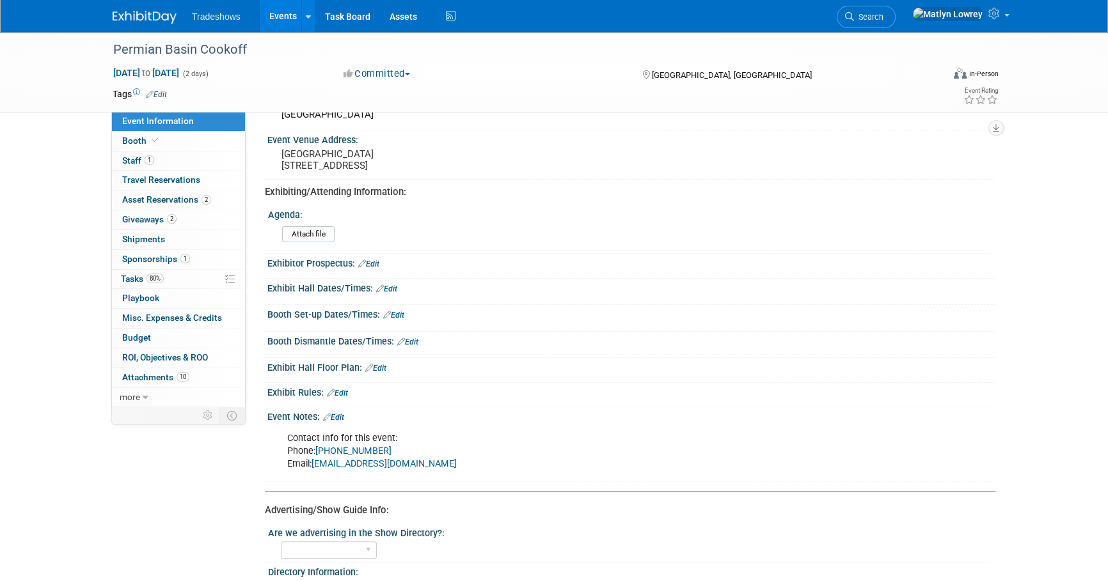
scroll to position [220, 0]
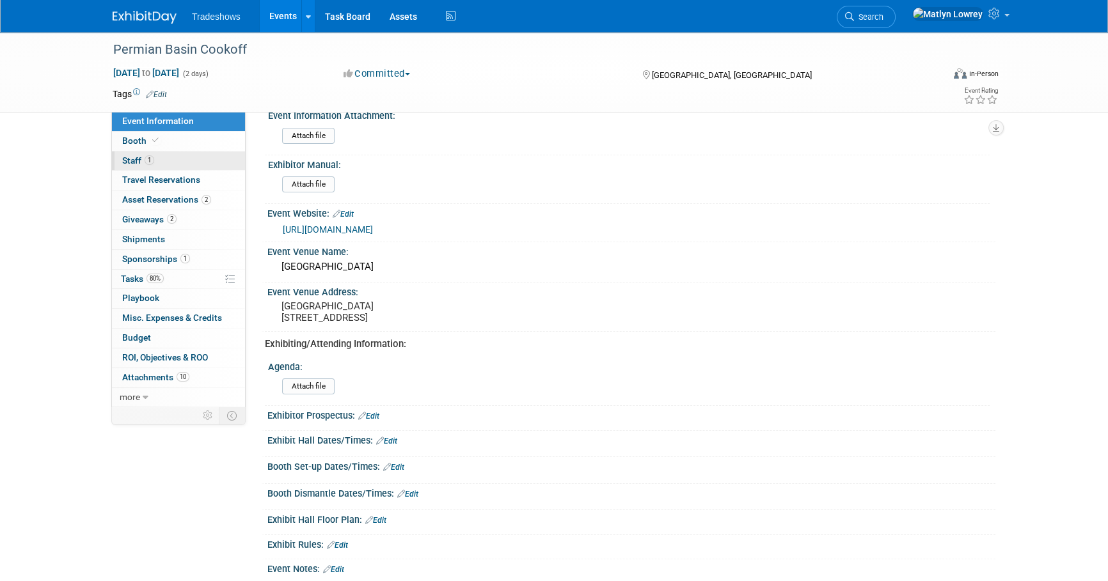
click at [182, 157] on link "1 Staff 1" at bounding box center [178, 161] width 133 height 19
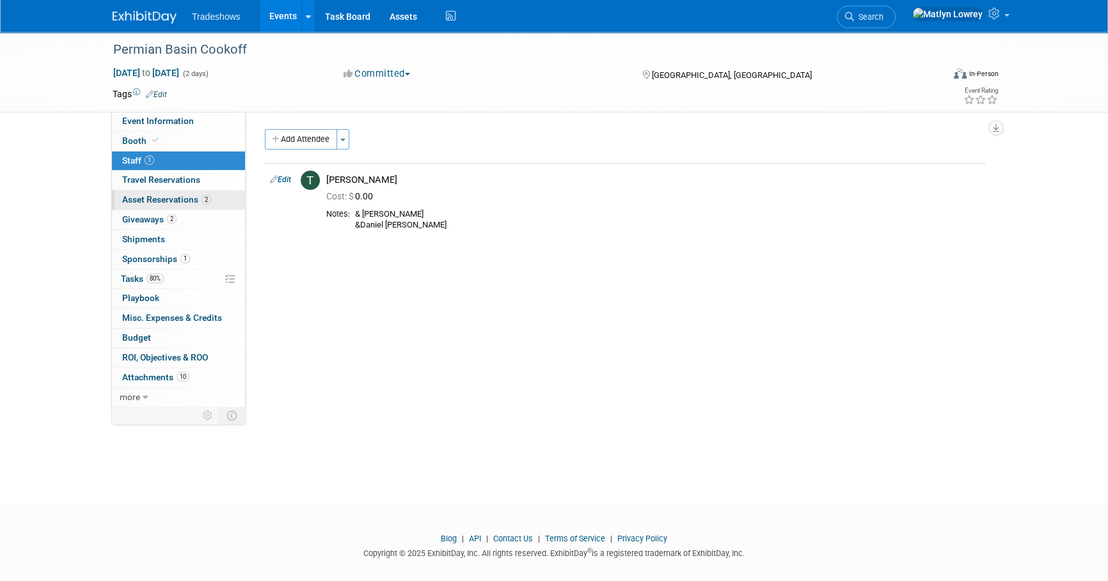
click at [162, 197] on span "Asset Reservations 2" at bounding box center [166, 199] width 89 height 10
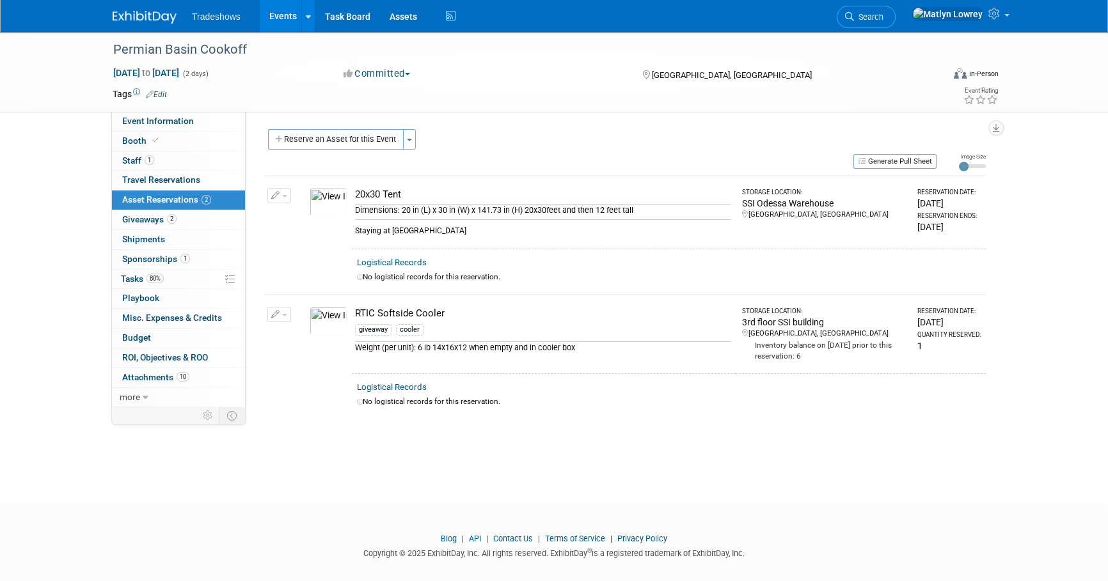
click at [272, 13] on link "Events" at bounding box center [283, 16] width 47 height 32
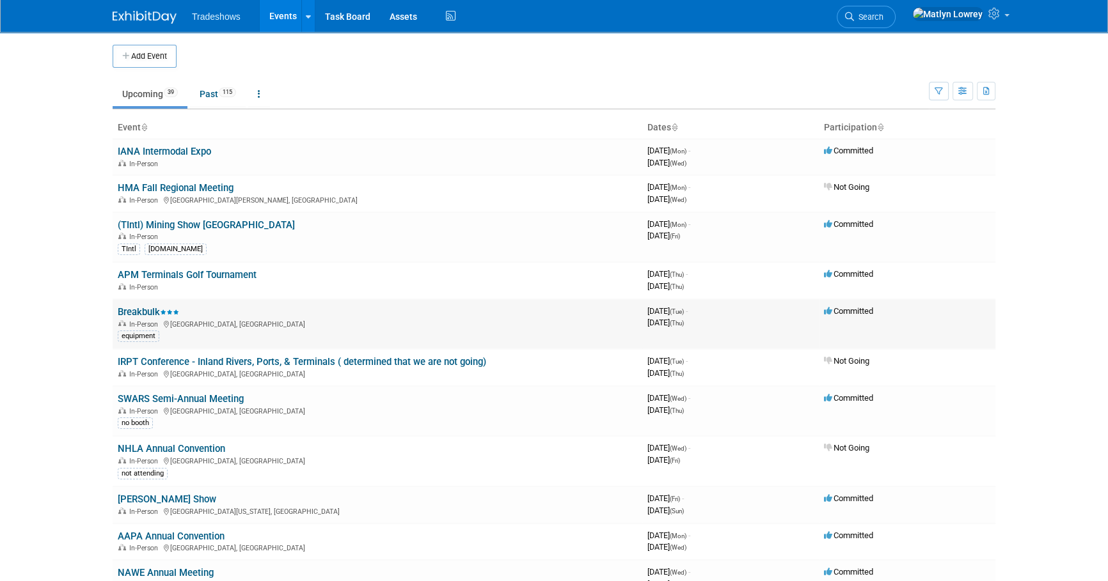
click at [134, 310] on link "Breakbulk" at bounding box center [148, 312] width 61 height 12
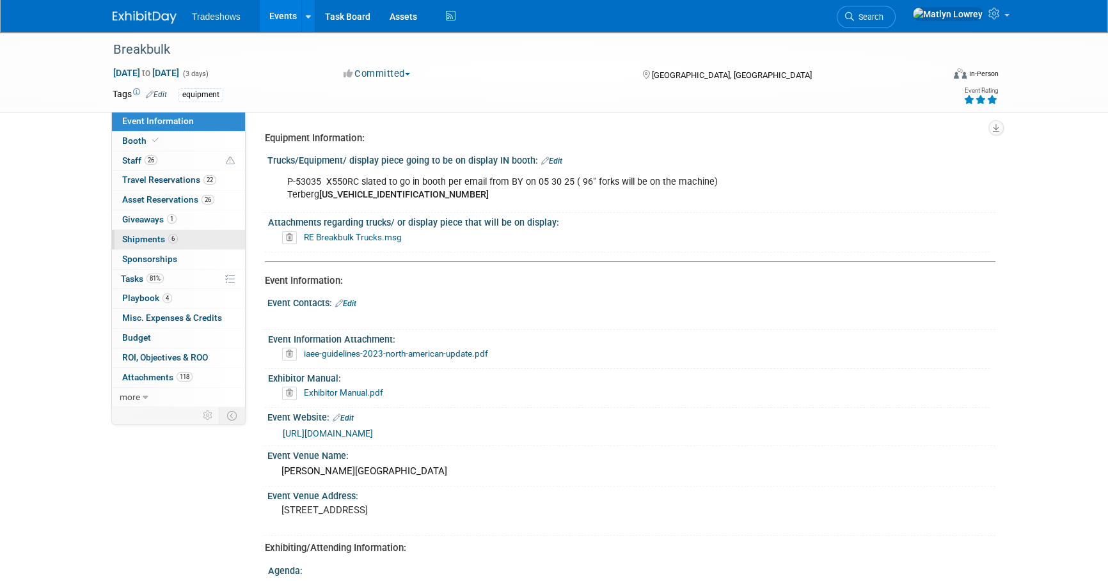
click at [153, 237] on span "Shipments 6" at bounding box center [150, 239] width 56 height 10
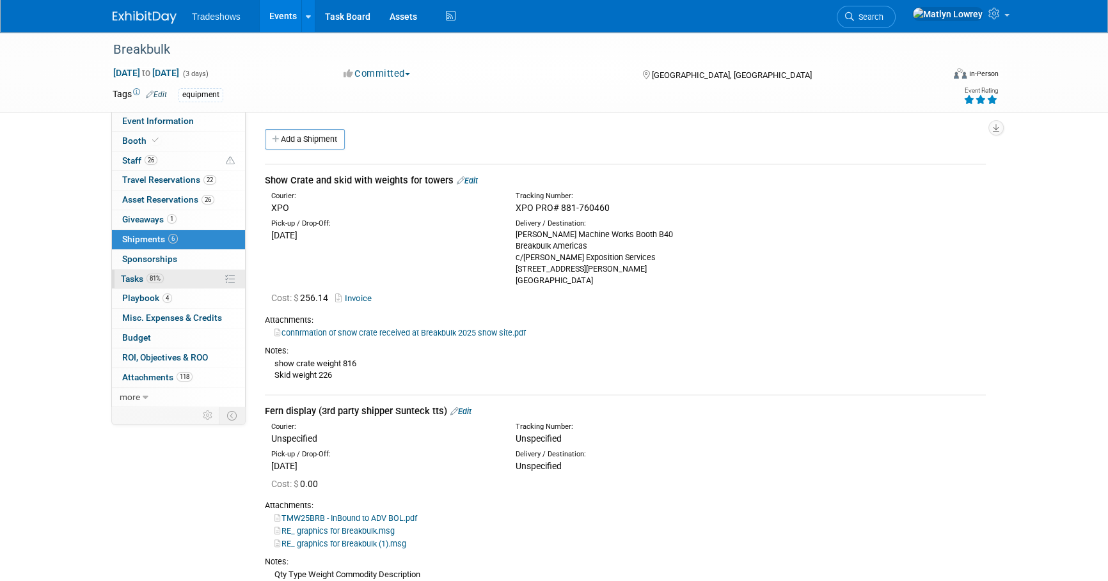
click at [155, 277] on span "81%" at bounding box center [154, 279] width 17 height 10
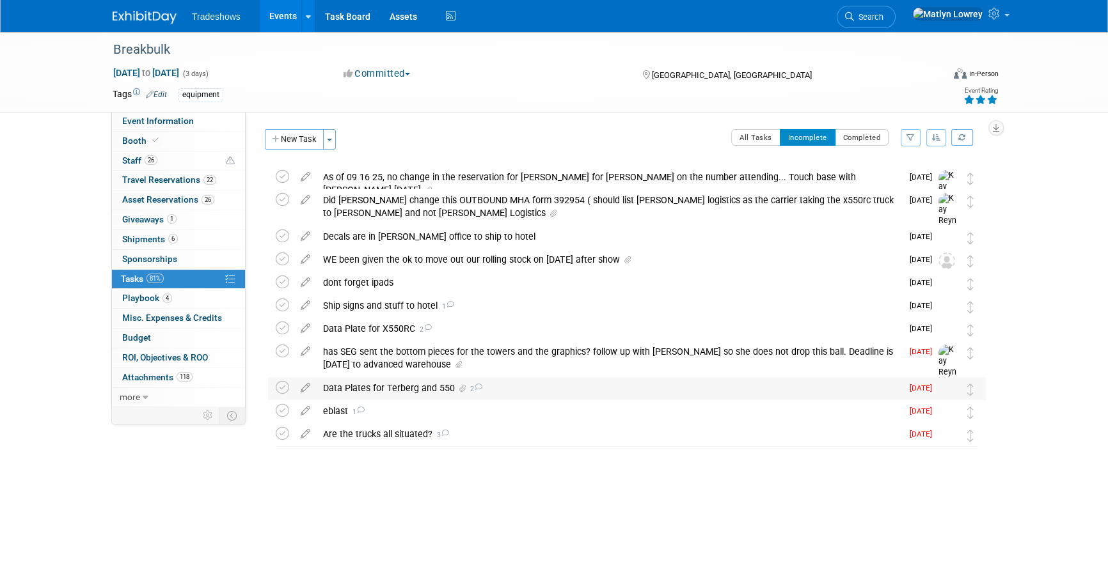
click at [394, 390] on div "Data Plates for Terberg and 550 2" at bounding box center [609, 388] width 585 height 22
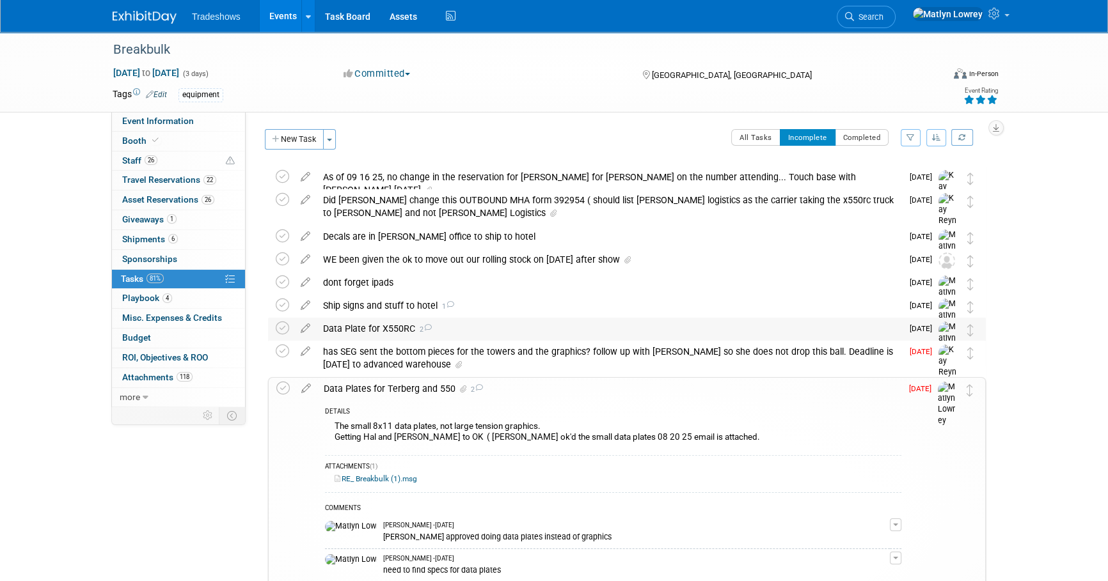
click at [368, 327] on div "Data Plate for X550RC 2" at bounding box center [609, 329] width 585 height 22
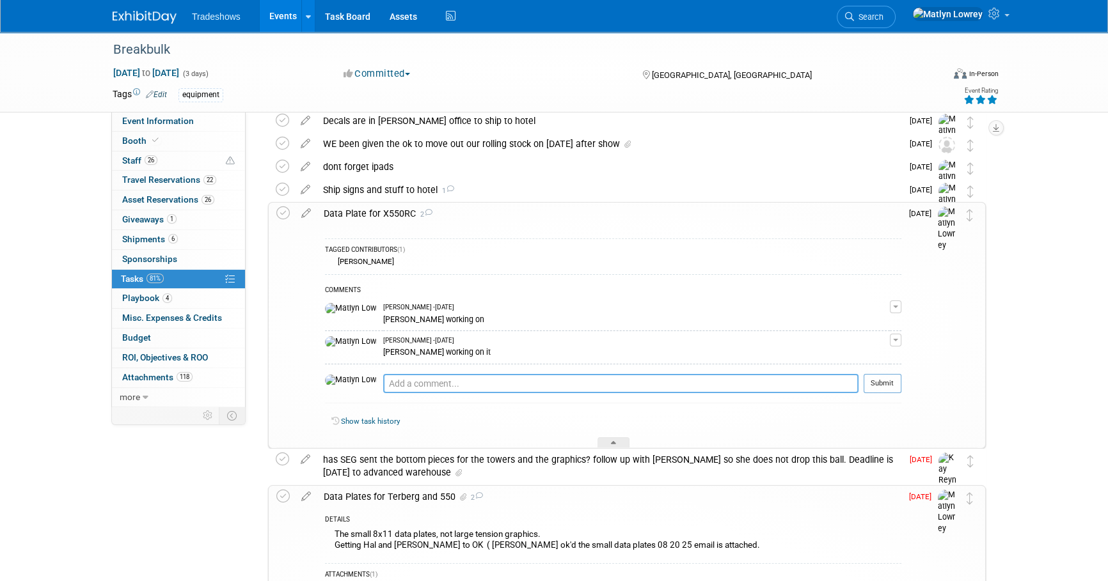
click at [402, 389] on textarea at bounding box center [620, 383] width 475 height 19
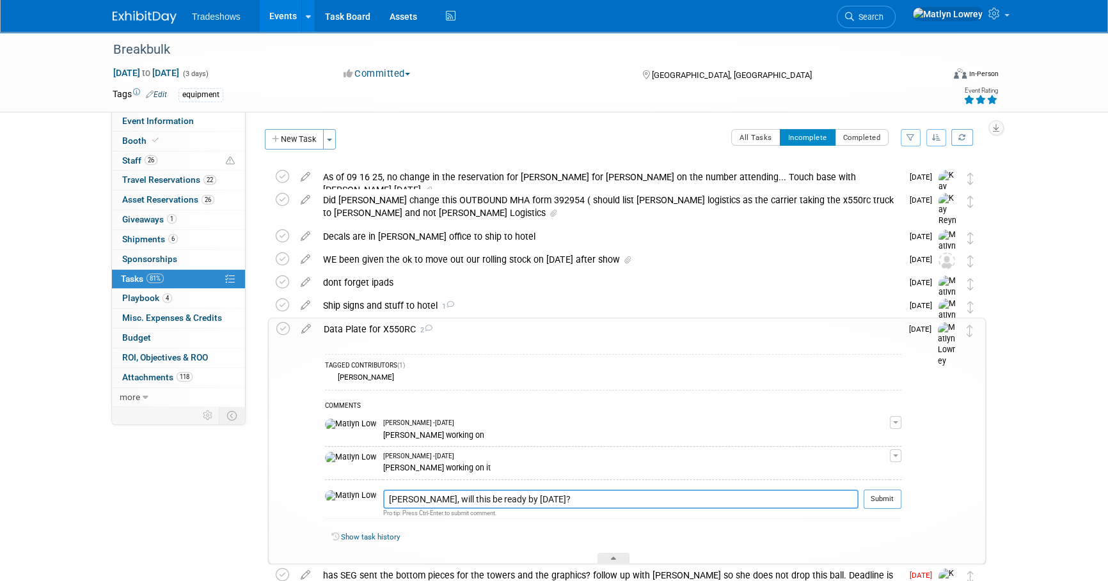
type textarea "Kirk, will this be ready by Friday?"
